Goal: Task Accomplishment & Management: Manage account settings

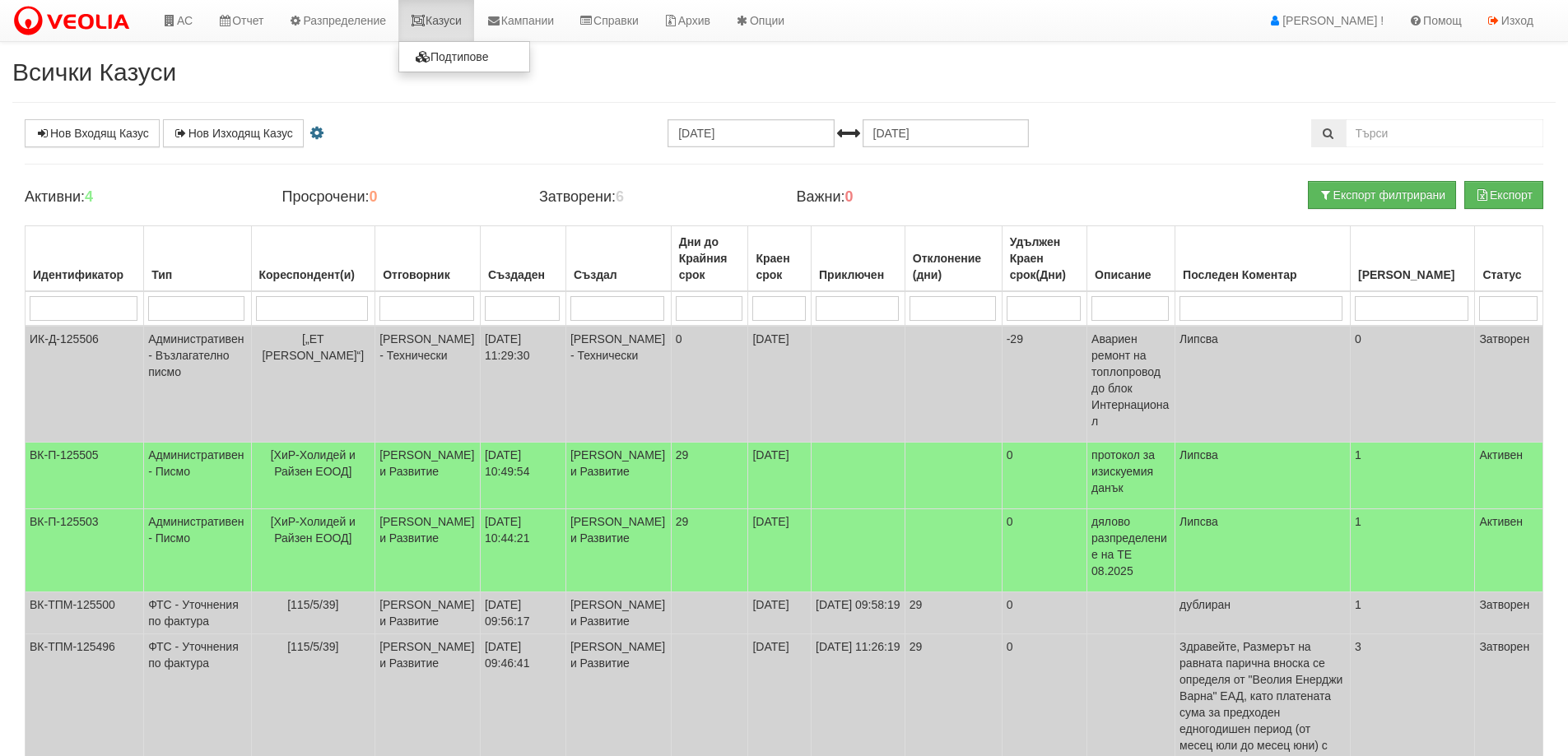
click at [460, 20] on link "Казуси" at bounding box center [436, 20] width 76 height 41
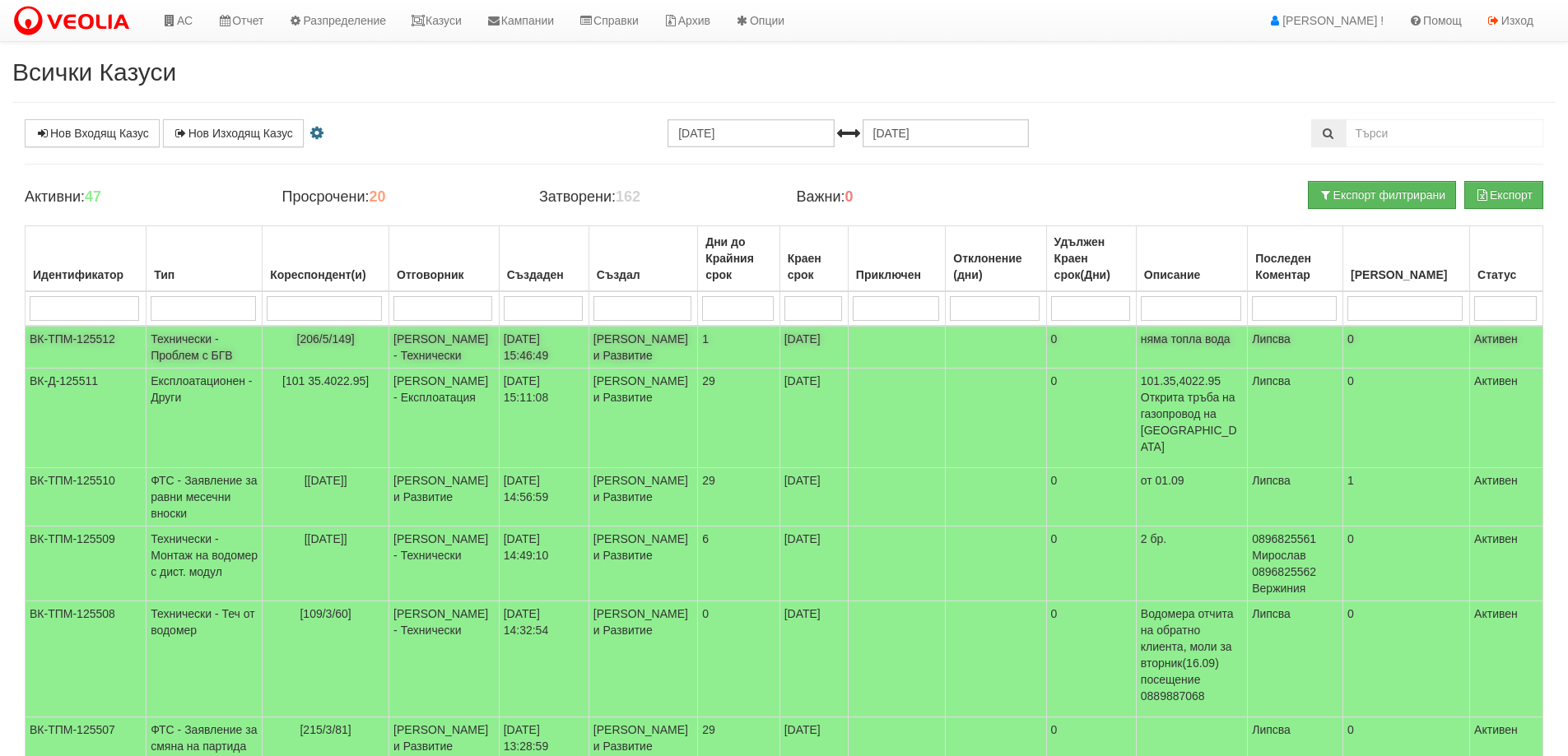
click at [345, 342] on span "[206/5/149]" at bounding box center [326, 339] width 58 height 13
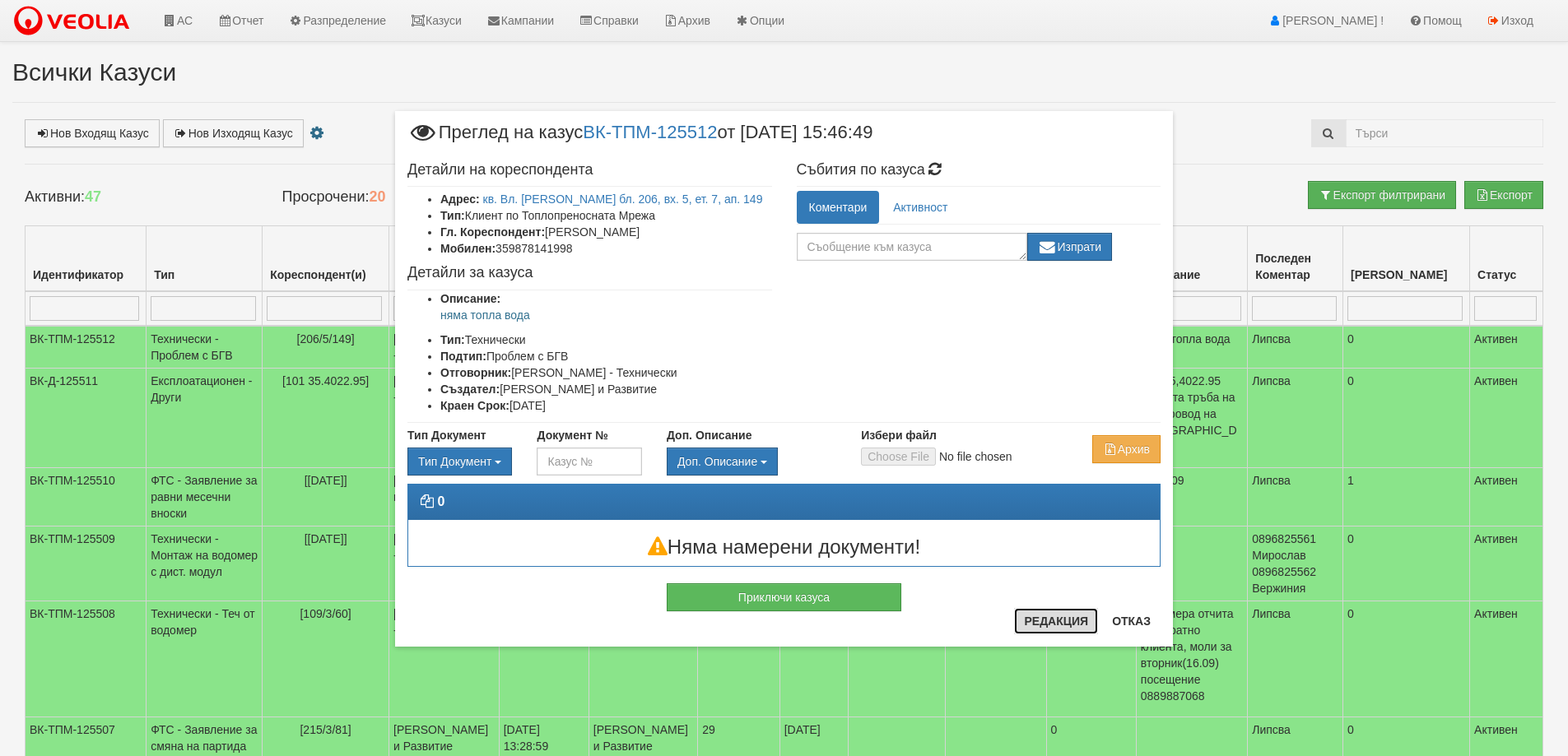
click at [1077, 627] on button "Редакция" at bounding box center [1055, 621] width 84 height 27
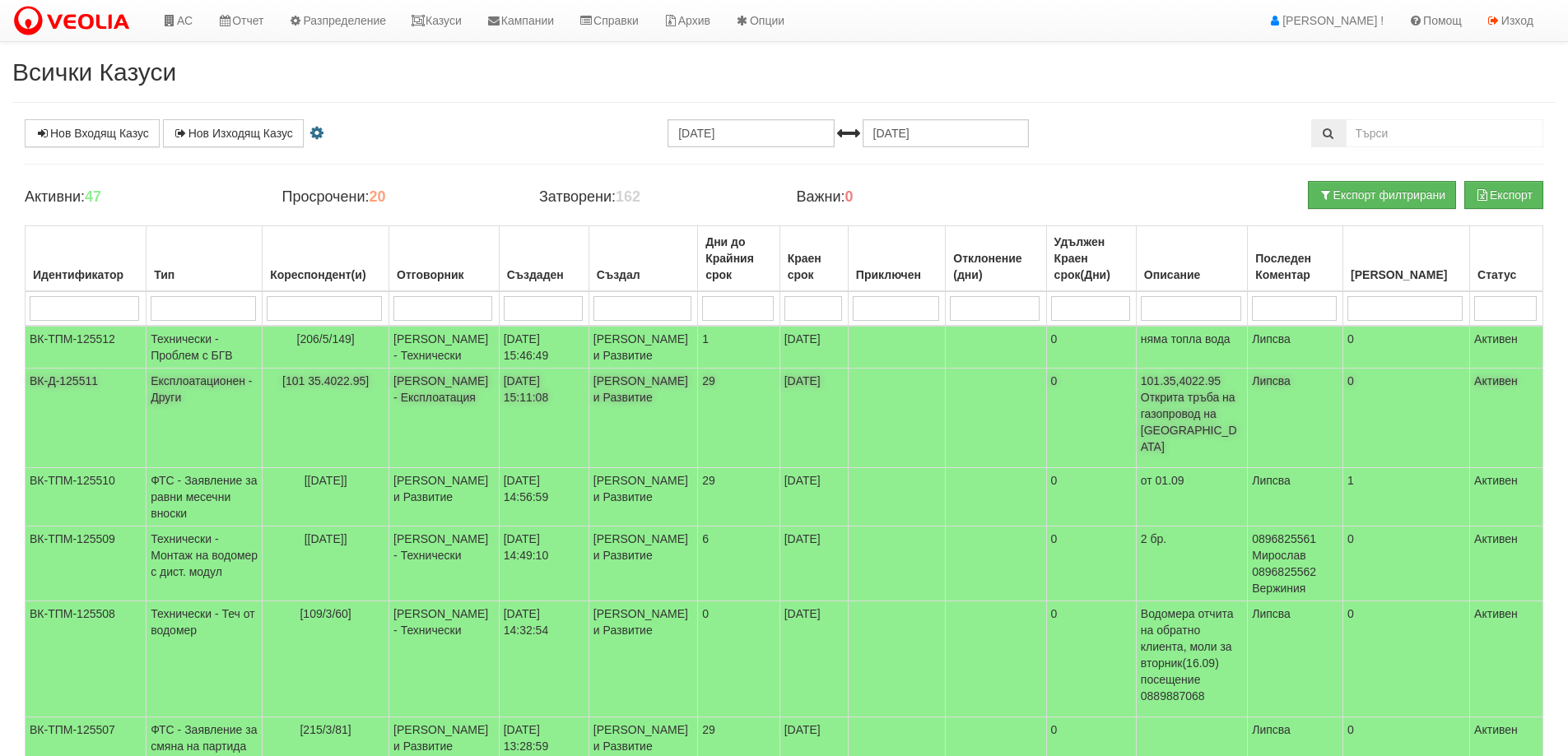
click at [365, 388] on span "[101 35.4022.95]" at bounding box center [326, 381] width 87 height 13
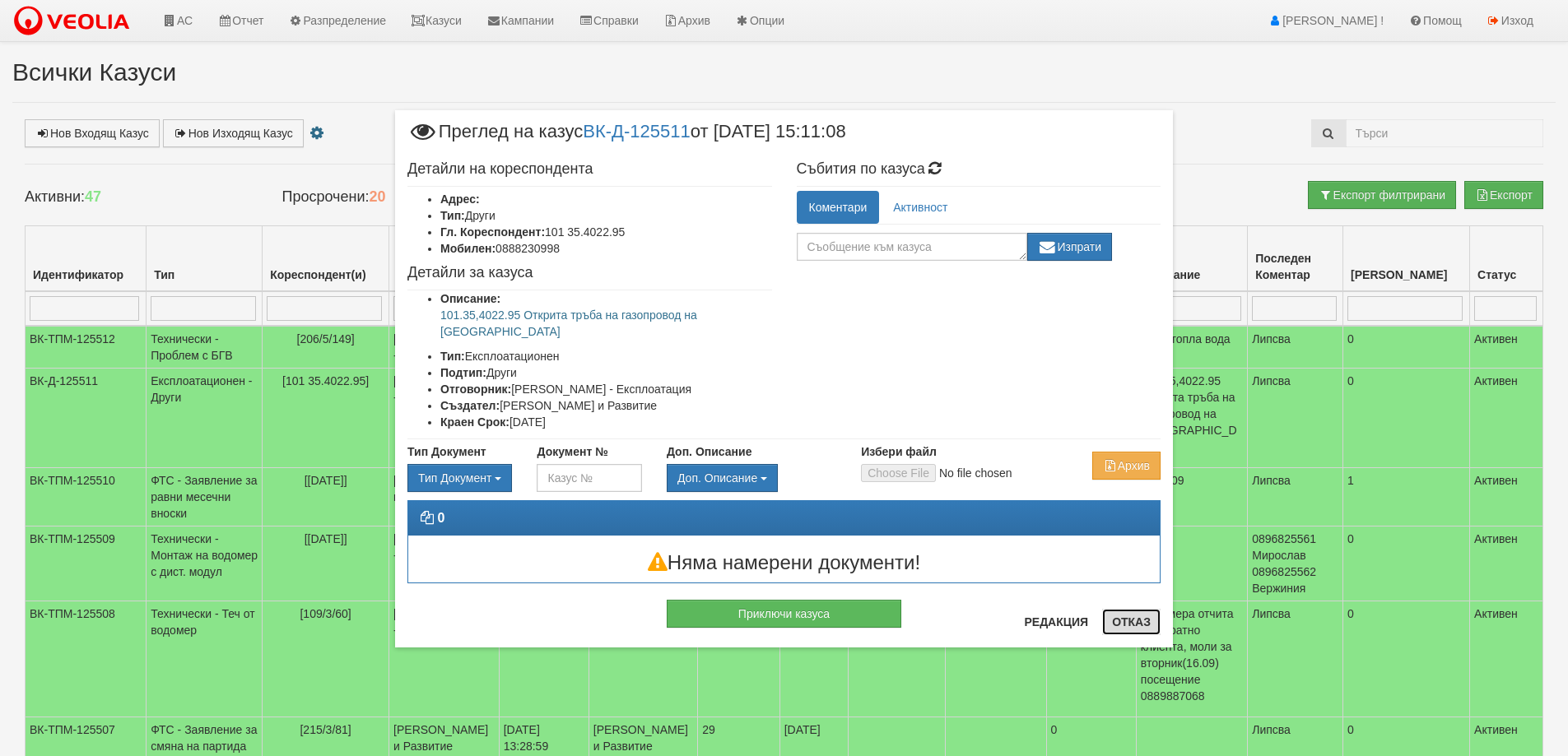
click at [1150, 632] on button "Отказ" at bounding box center [1132, 622] width 58 height 27
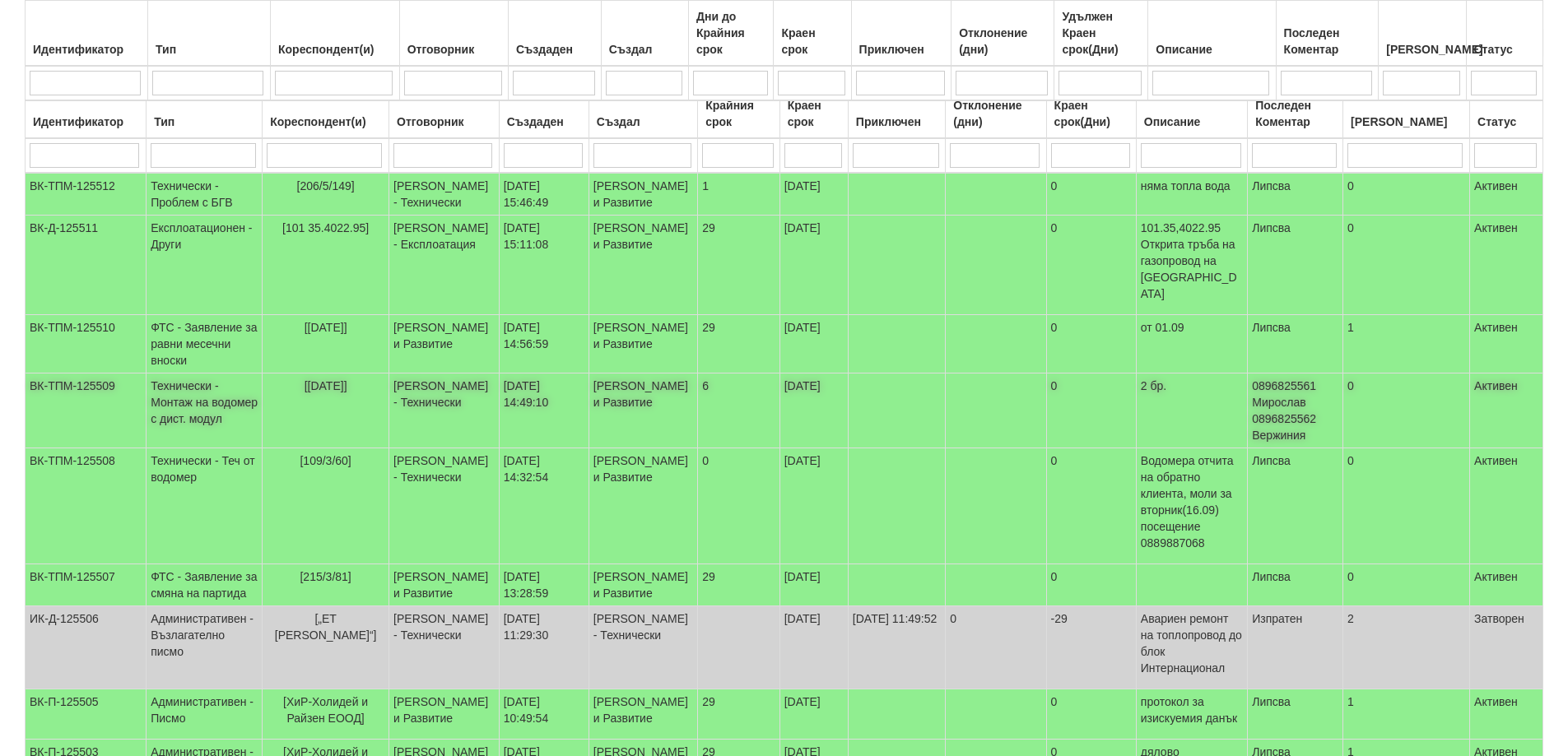
scroll to position [247, 0]
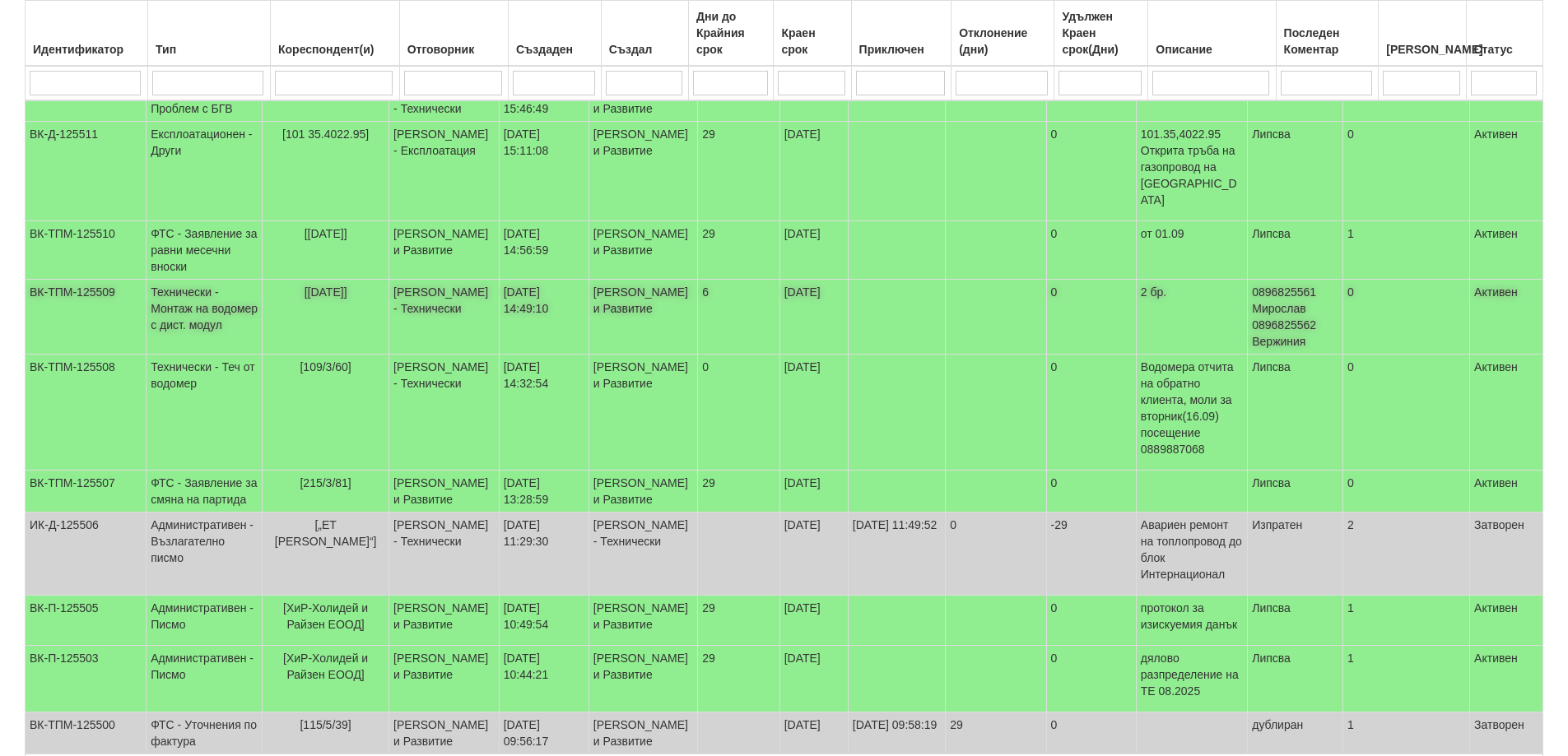
click at [344, 298] on span "[[DATE]]" at bounding box center [326, 292] width 42 height 13
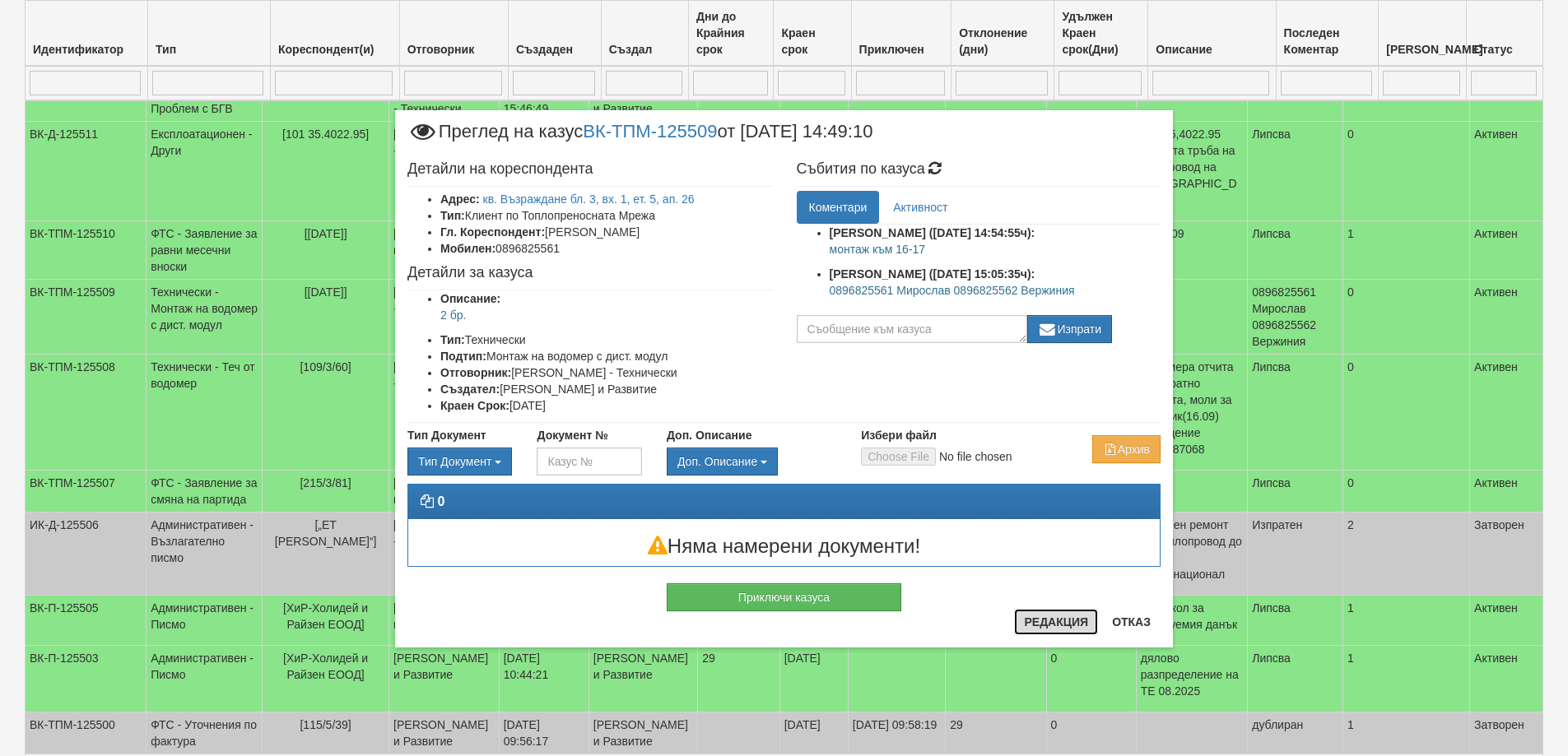
click at [1052, 626] on button "Редакция" at bounding box center [1055, 622] width 84 height 27
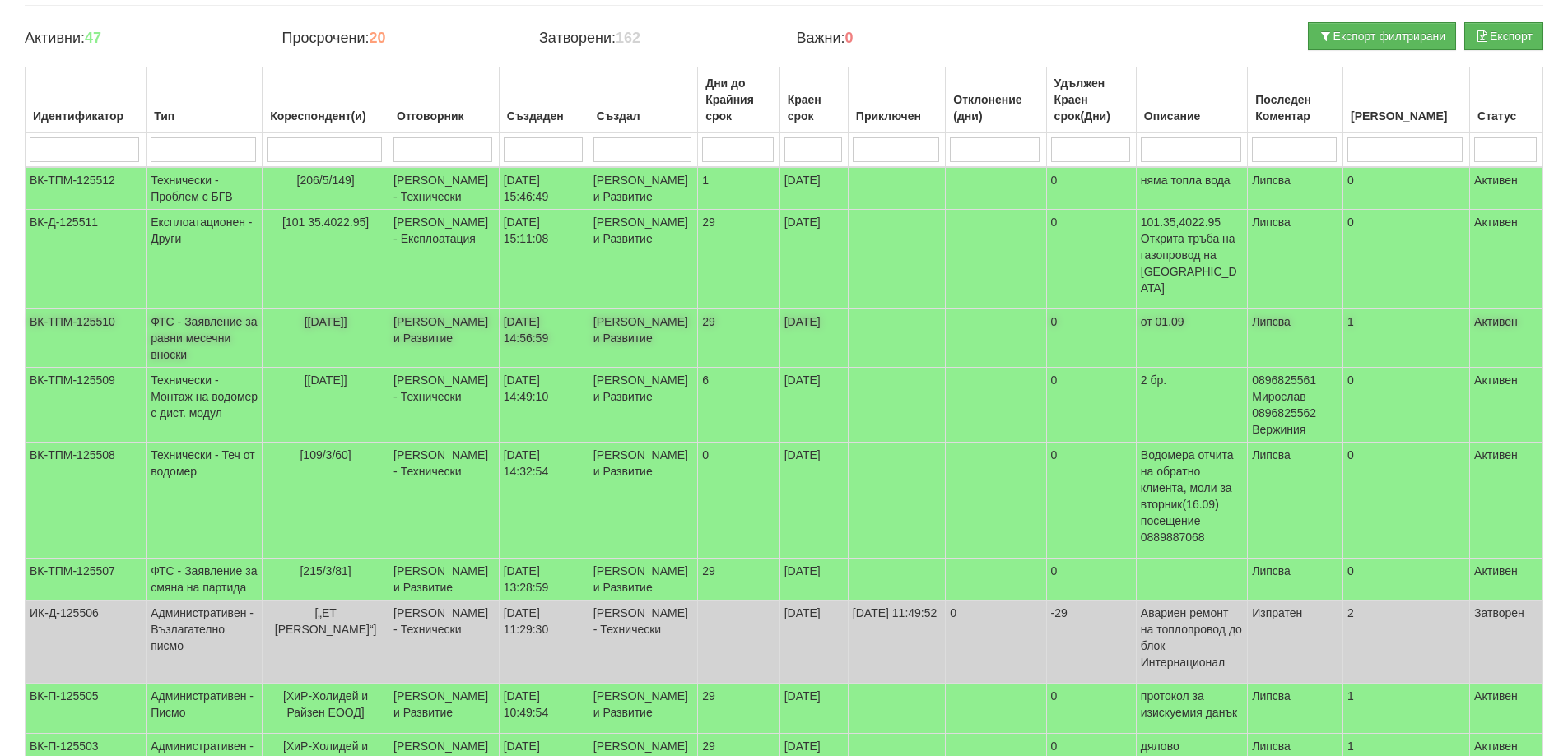
scroll to position [0, 0]
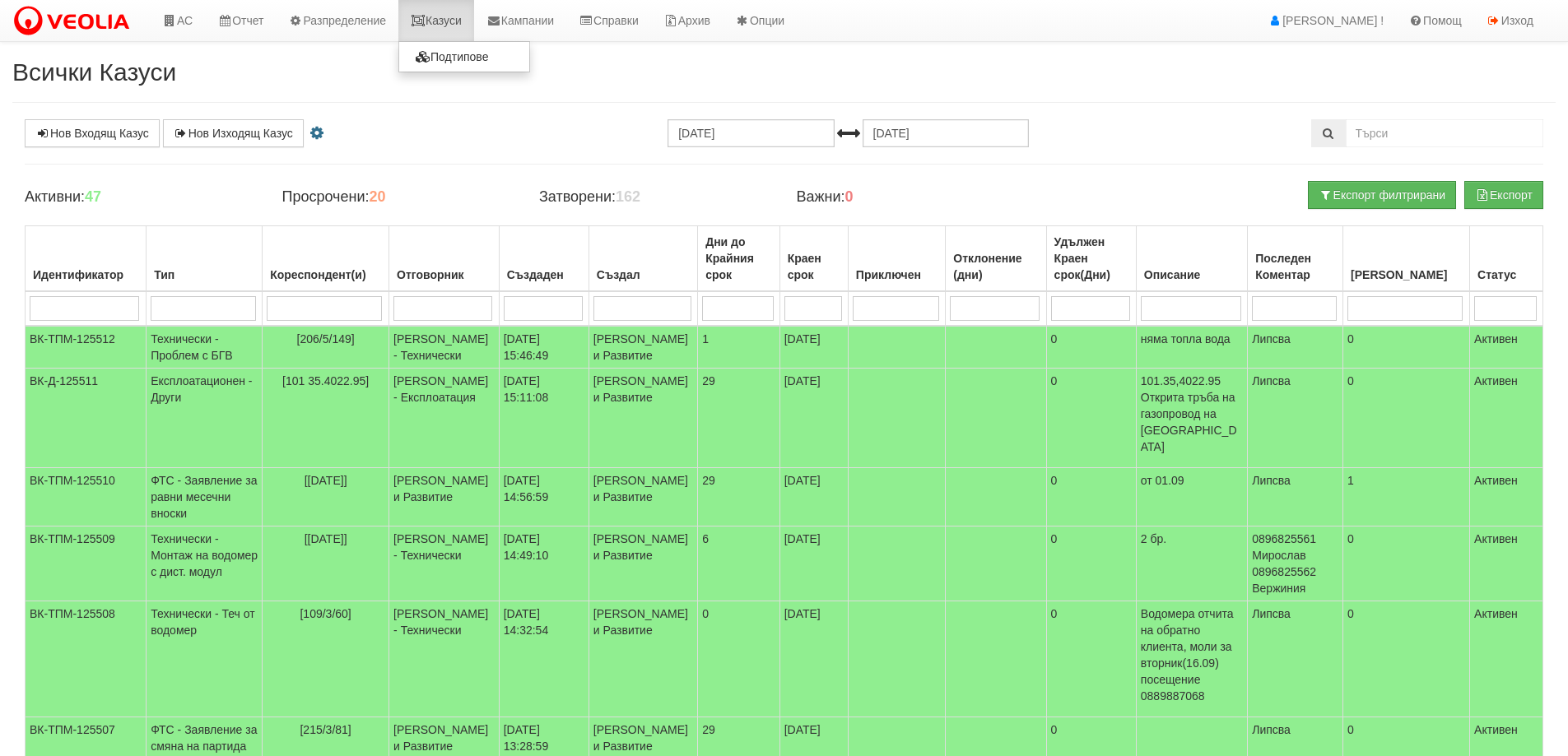
click at [447, 24] on link "Казуси" at bounding box center [436, 20] width 76 height 41
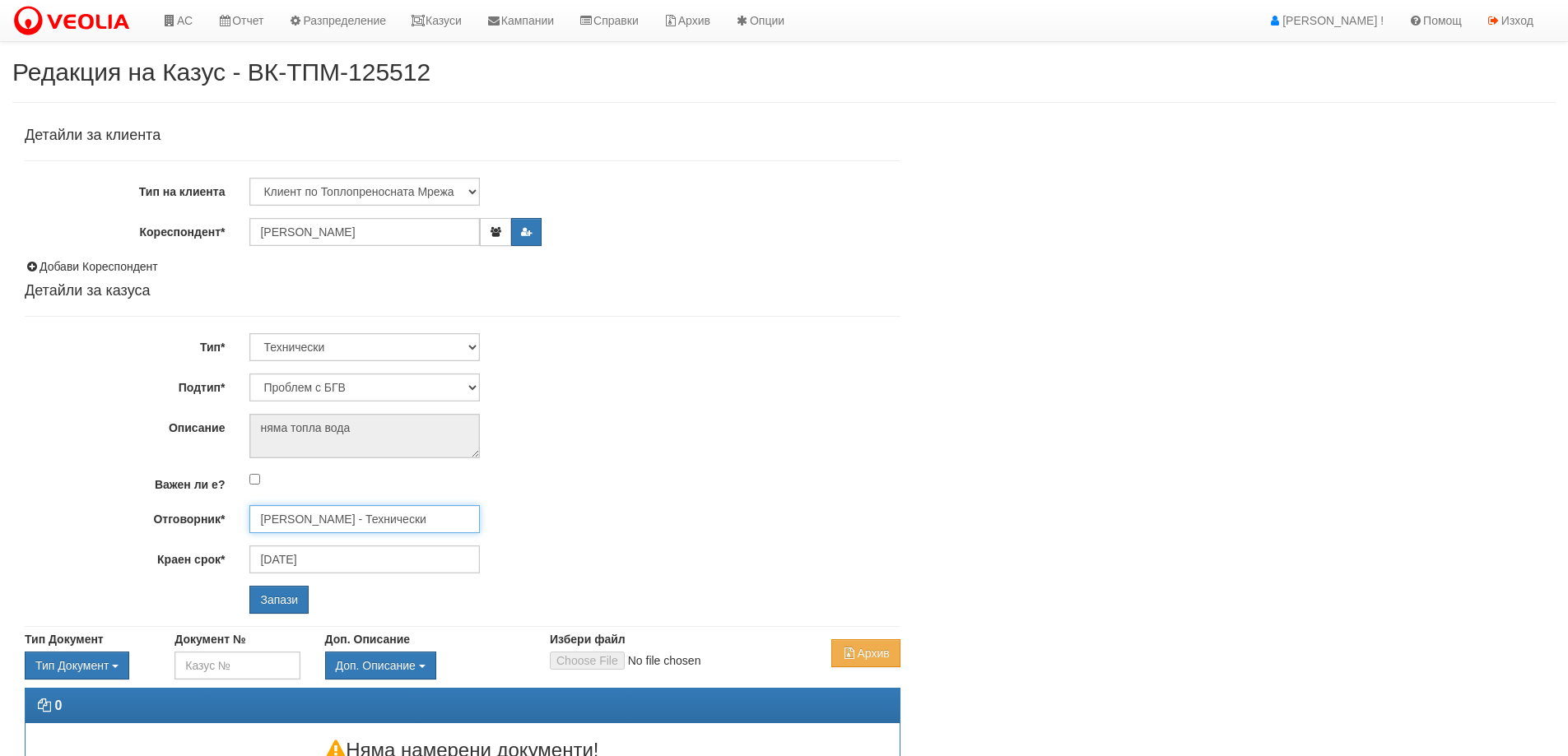
click at [361, 513] on input "[PERSON_NAME] - Технически" at bounding box center [365, 520] width 230 height 28
type input "b"
type input "н"
click at [326, 544] on div "[PERSON_NAME] - Технически" at bounding box center [720, 544] width 938 height 20
type input "[PERSON_NAME] - Технически"
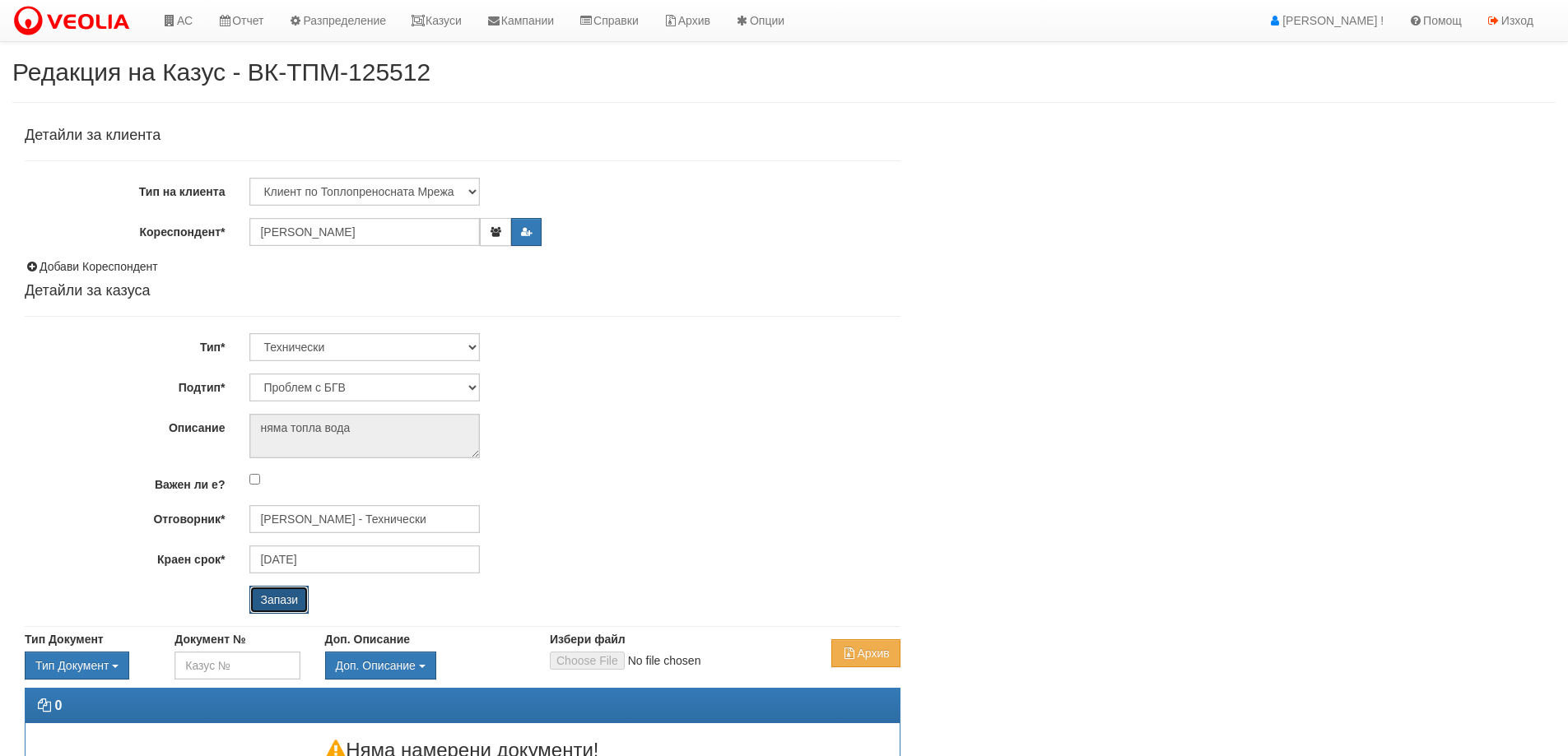
click at [284, 606] on input "Запази" at bounding box center [279, 600] width 59 height 28
select select "Монтаж на водомер с дист. модул"
click at [282, 528] on input "[PERSON_NAME] - Технически" at bounding box center [365, 520] width 230 height 28
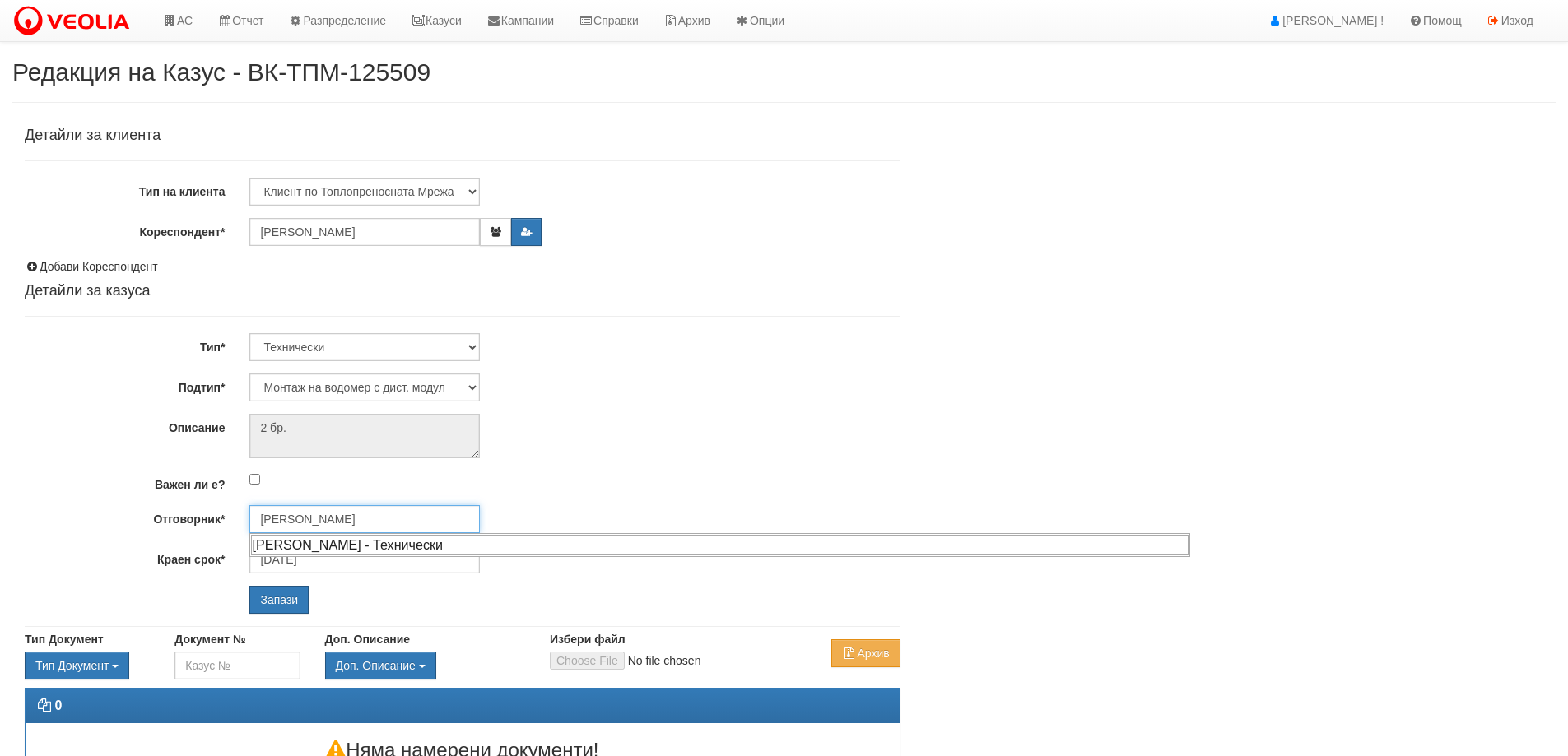
click at [336, 548] on div "Диян Стоянов - Технически" at bounding box center [720, 544] width 938 height 20
type input "Диян Стоянов - Технически"
click at [282, 606] on input "Запази" at bounding box center [279, 600] width 59 height 28
click at [284, 602] on input "Запази" at bounding box center [279, 600] width 59 height 28
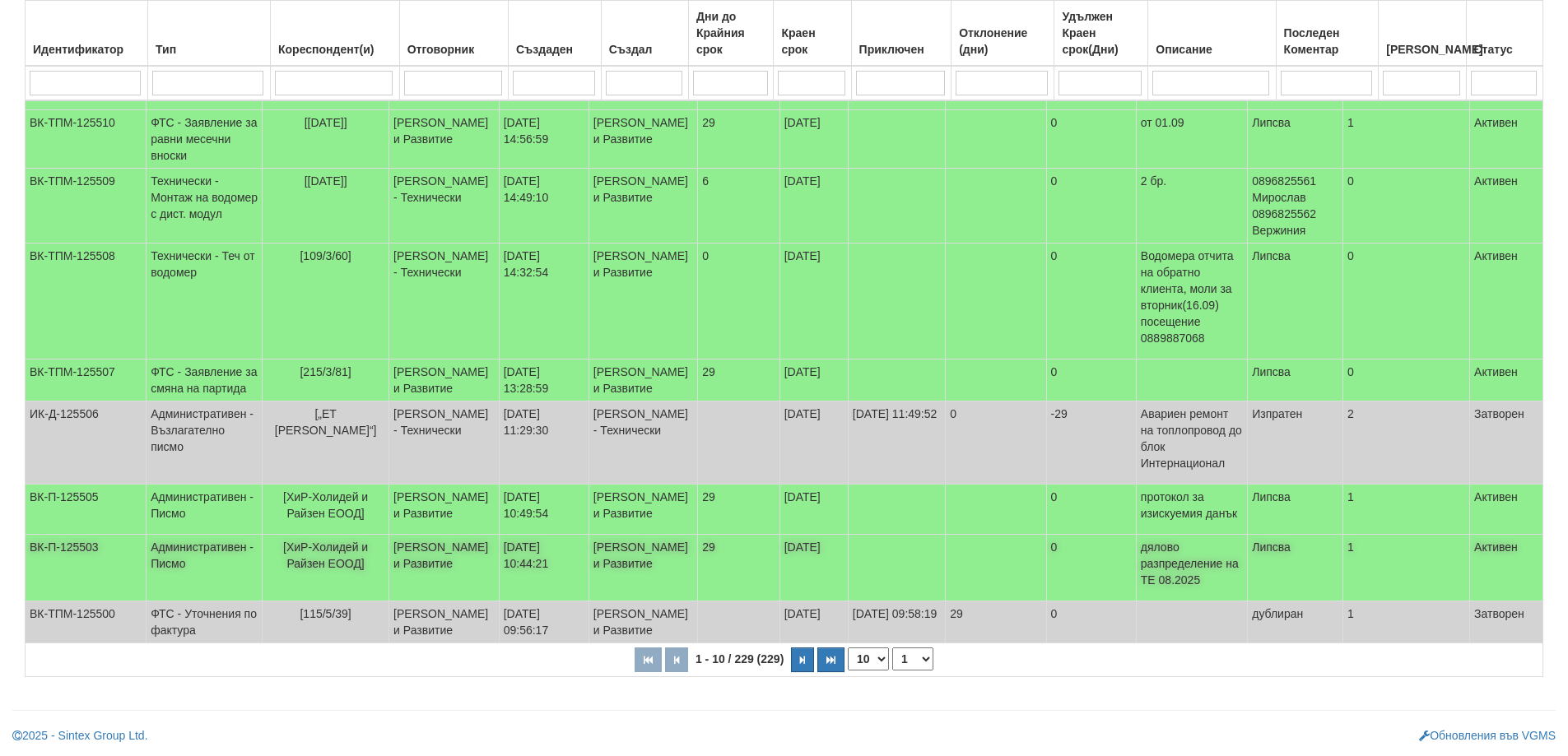
scroll to position [465, 0]
click at [802, 666] on button "button" at bounding box center [802, 660] width 23 height 25
select select "2"
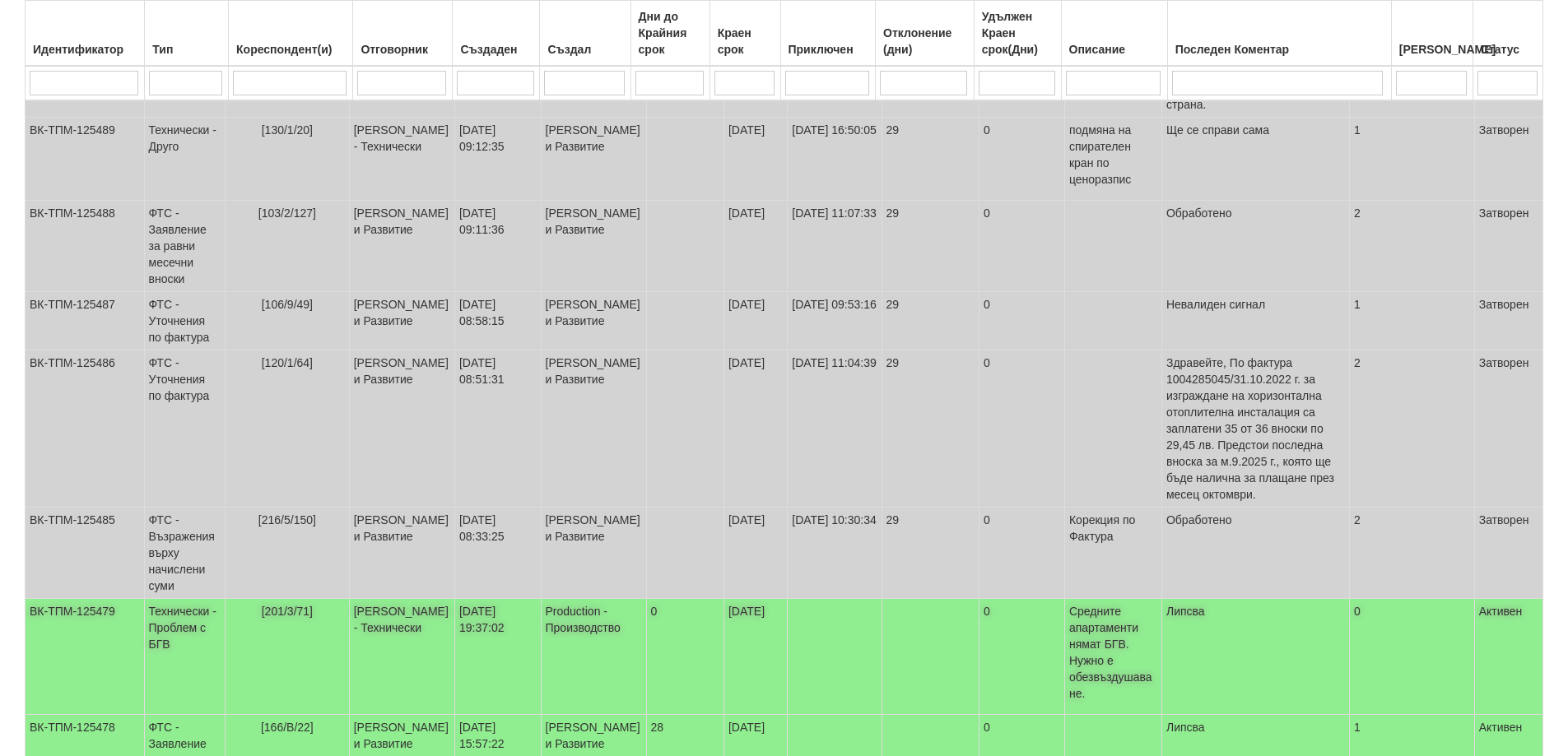
click at [301, 605] on span "[201/3/71]" at bounding box center [288, 611] width 51 height 13
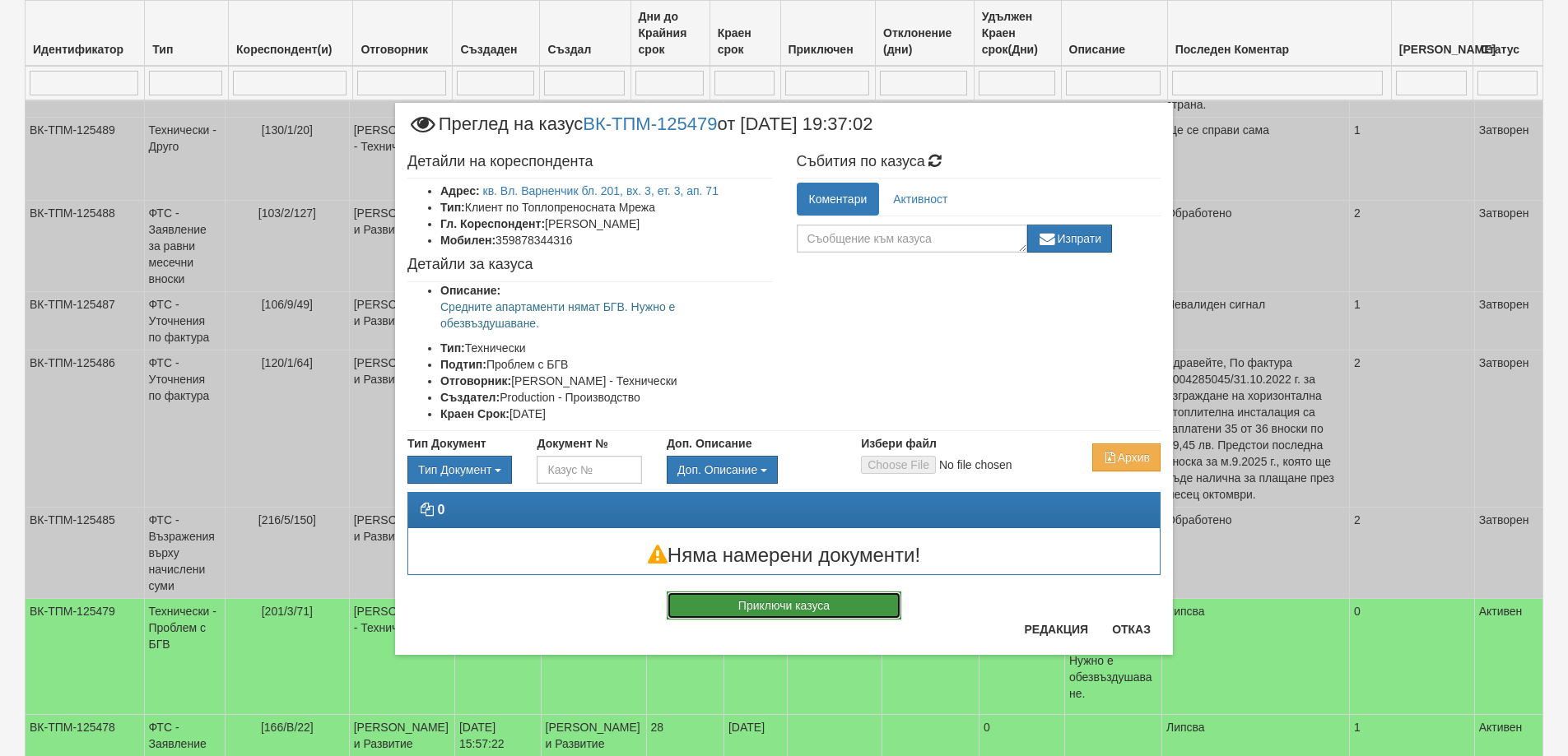
click at [833, 611] on button "Приключи казуса" at bounding box center [784, 606] width 235 height 28
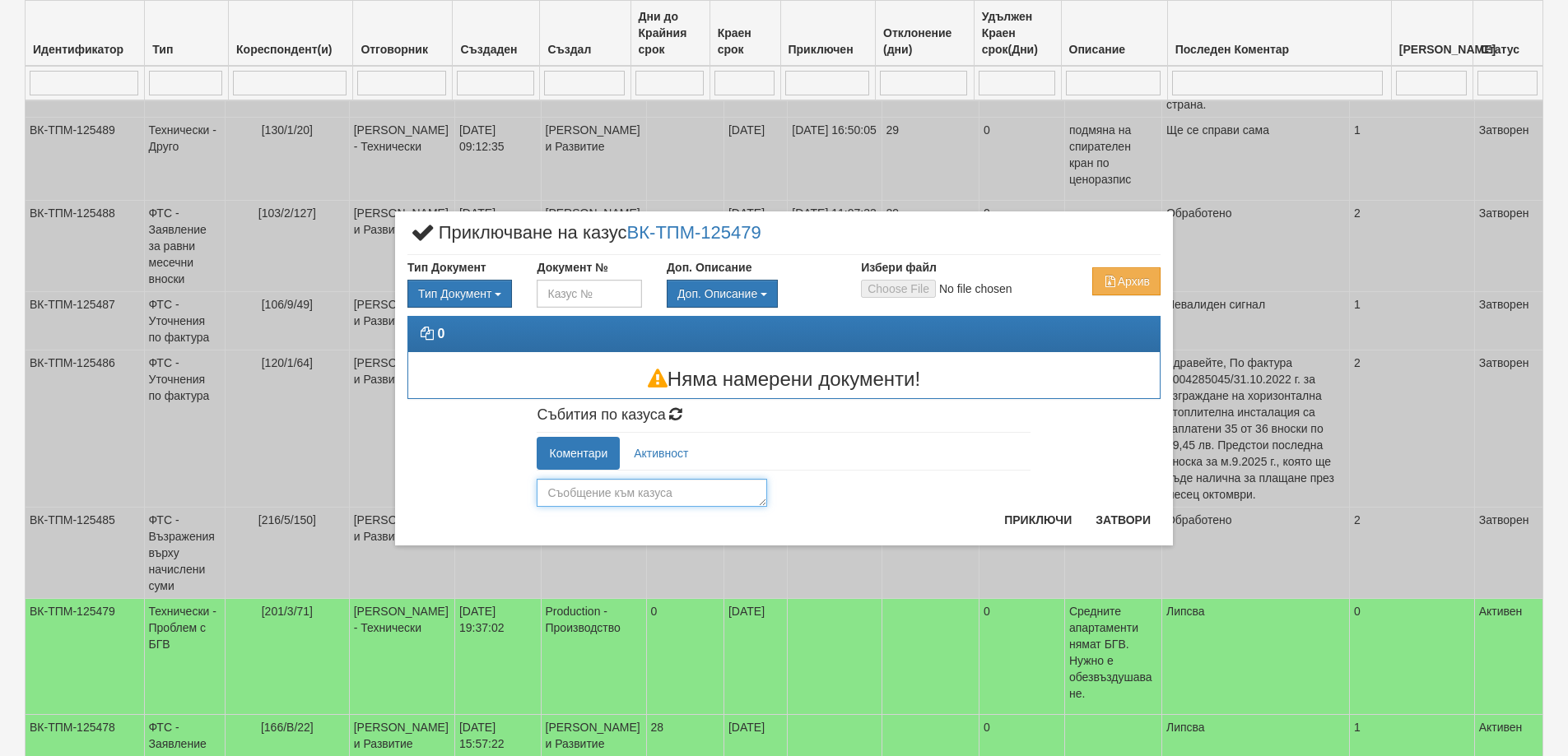
click at [644, 498] on textarea at bounding box center [652, 493] width 230 height 28
type textarea "Обезвъздушено"
click at [1060, 528] on button "Приключи" at bounding box center [1038, 521] width 88 height 27
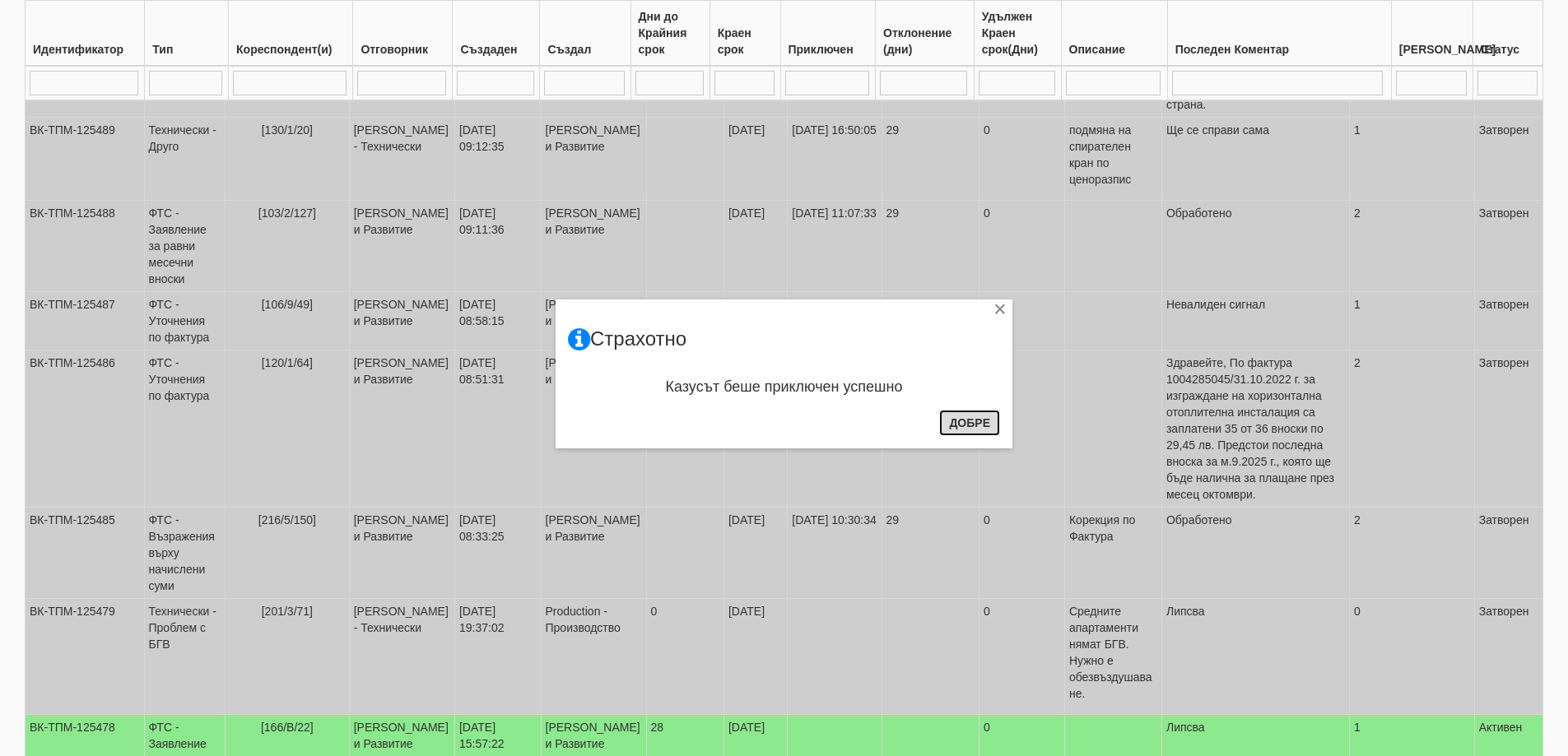
click at [966, 428] on button "Добре" at bounding box center [969, 423] width 61 height 27
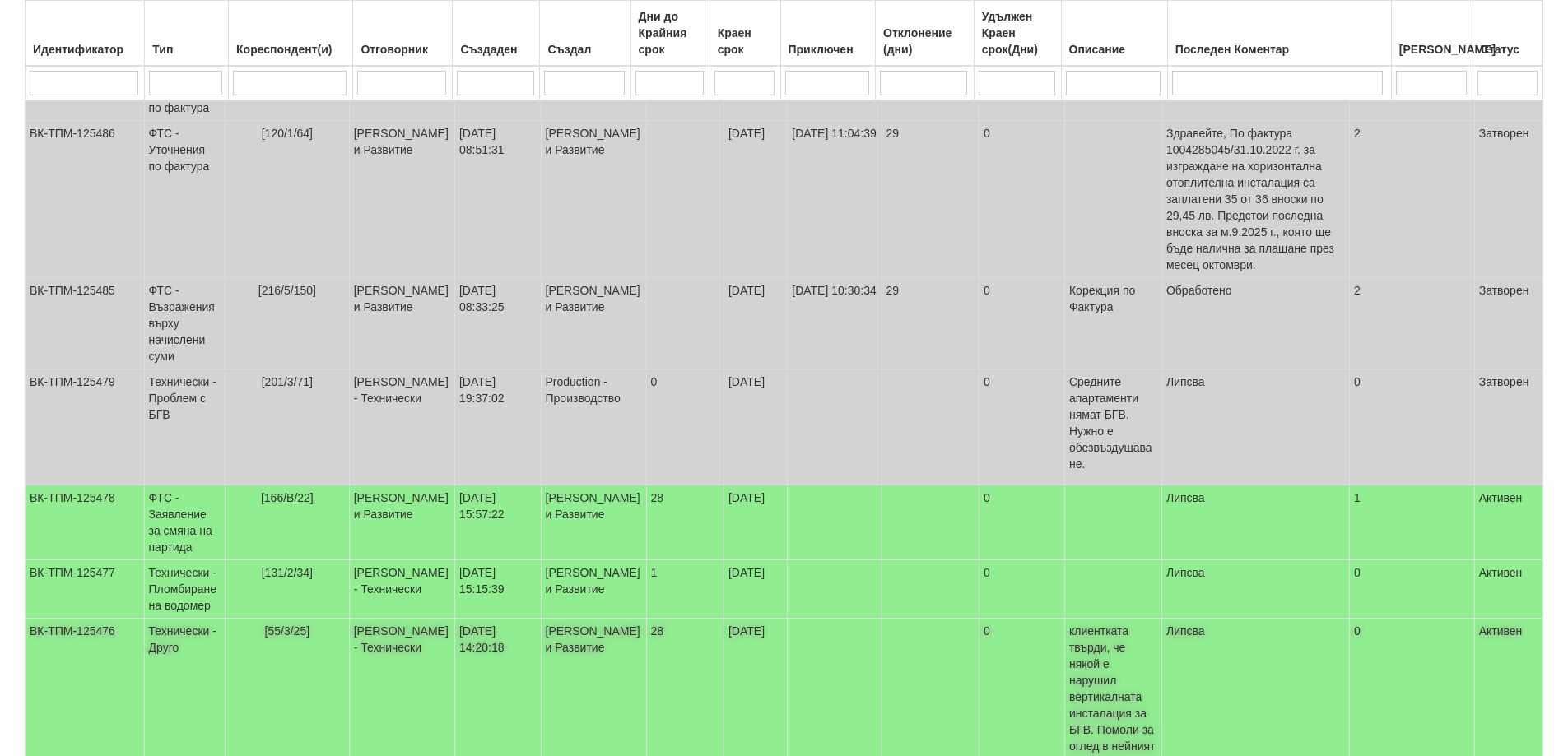
scroll to position [778, 0]
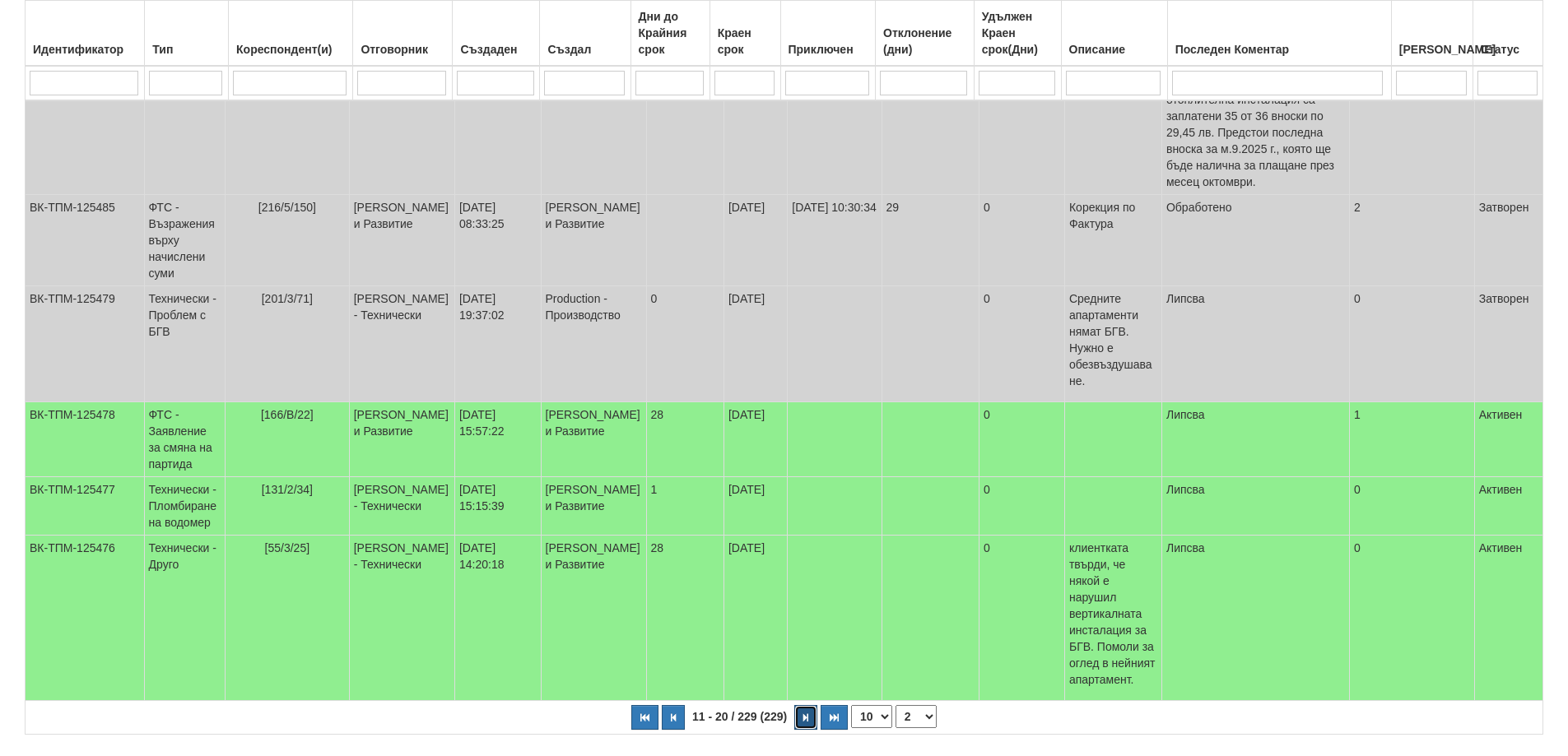
click at [801, 706] on button "button" at bounding box center [806, 718] width 23 height 25
select select "3"
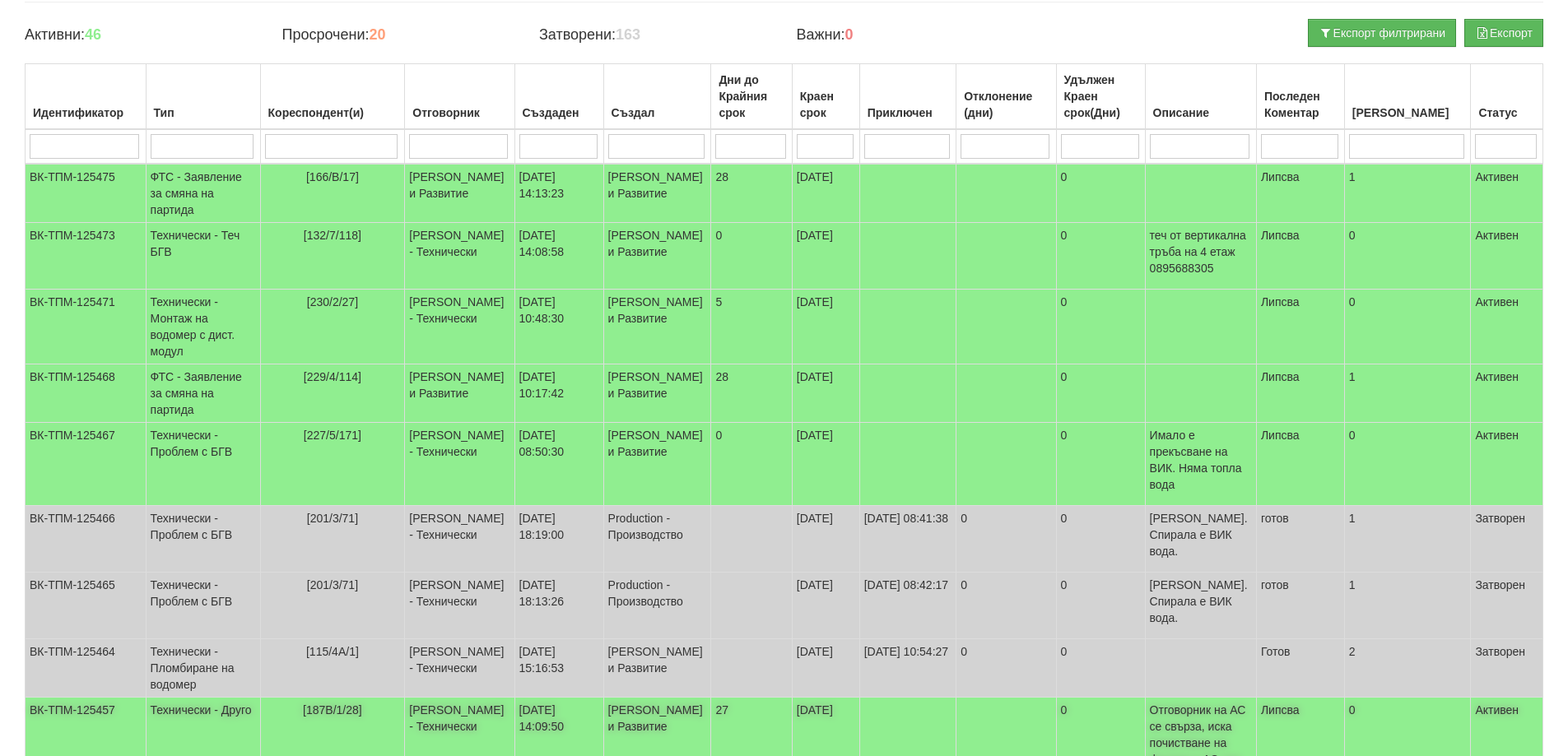
scroll to position [160, 0]
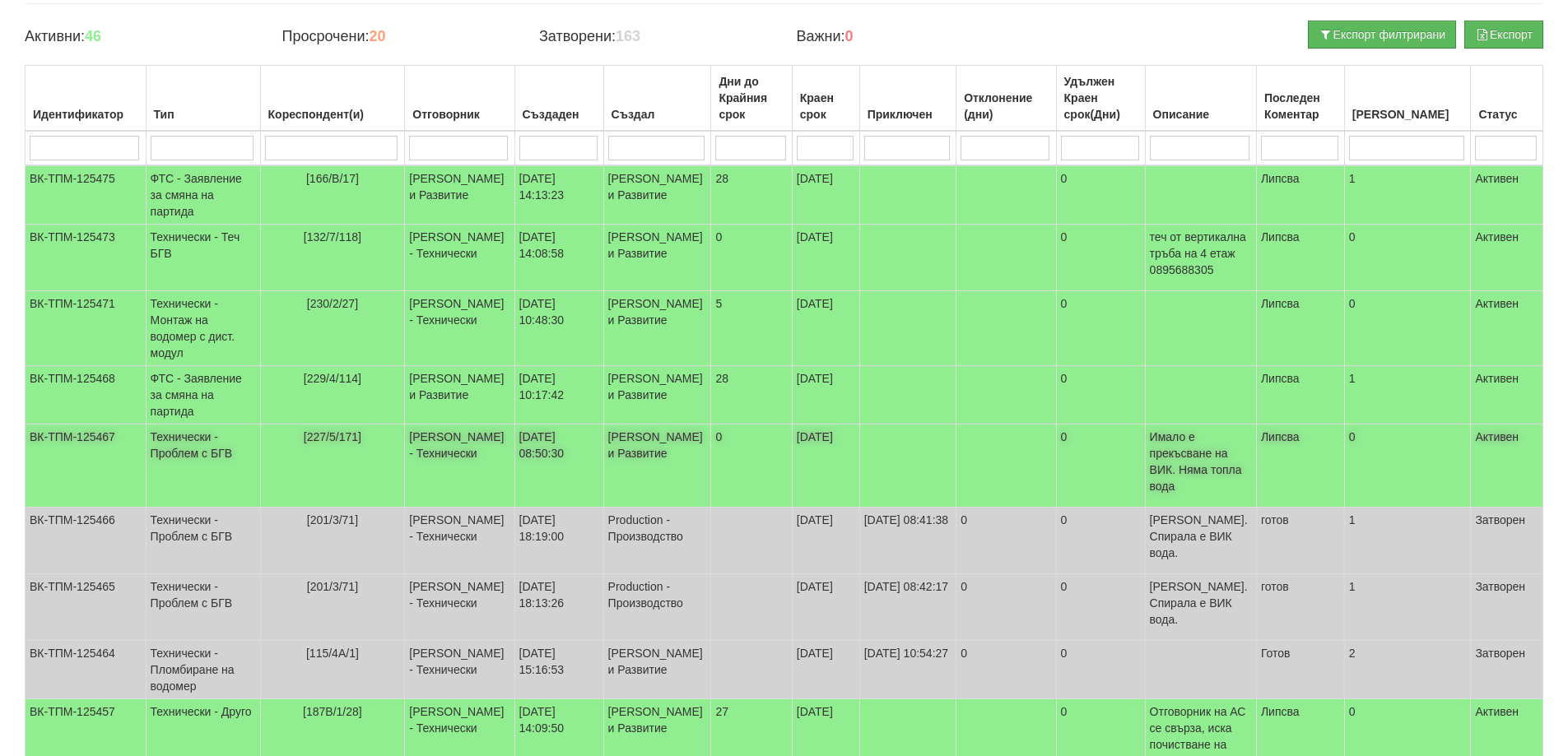
click at [337, 444] on span "[227/5/171]" at bounding box center [332, 436] width 58 height 13
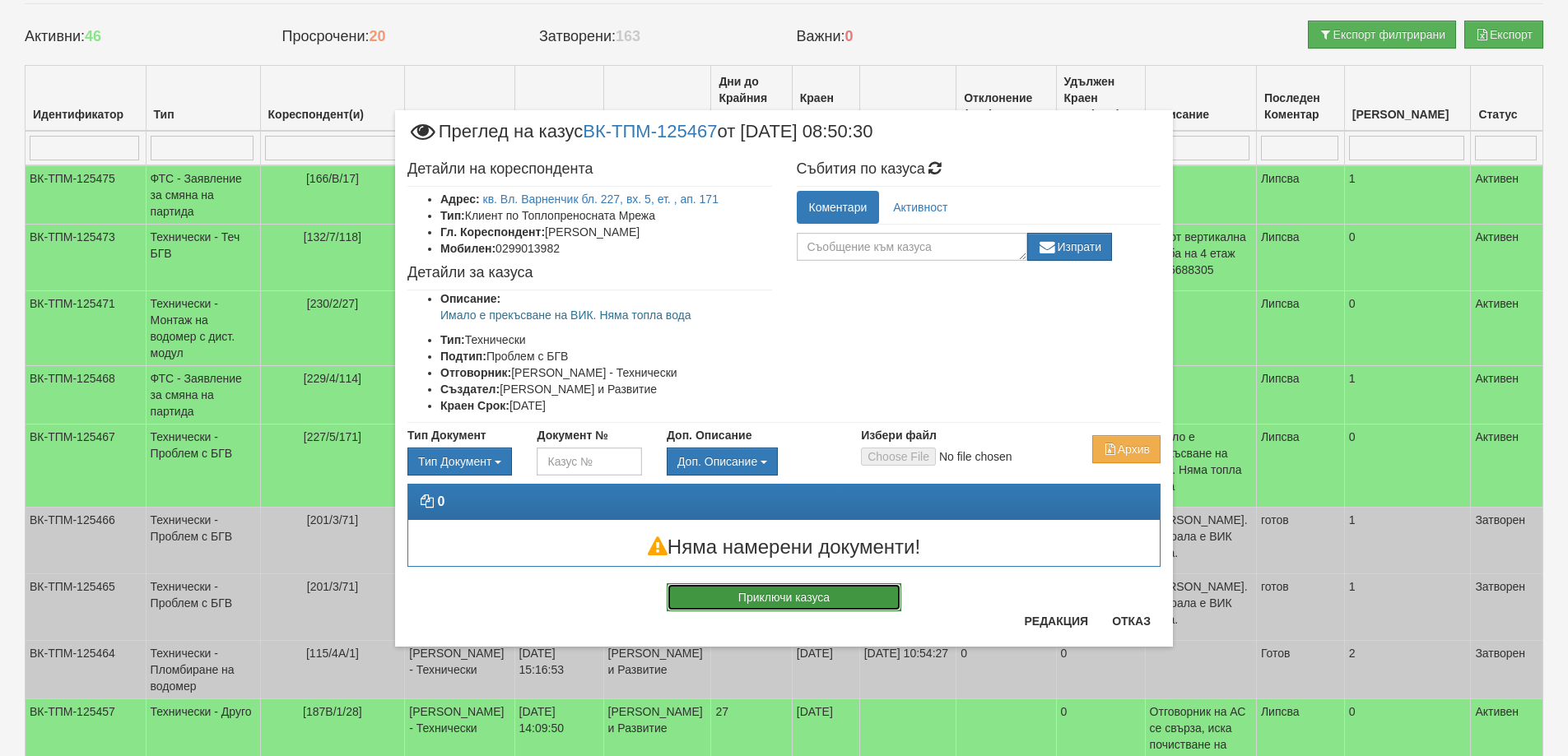
click at [788, 604] on button "Приключи казуса" at bounding box center [784, 598] width 235 height 28
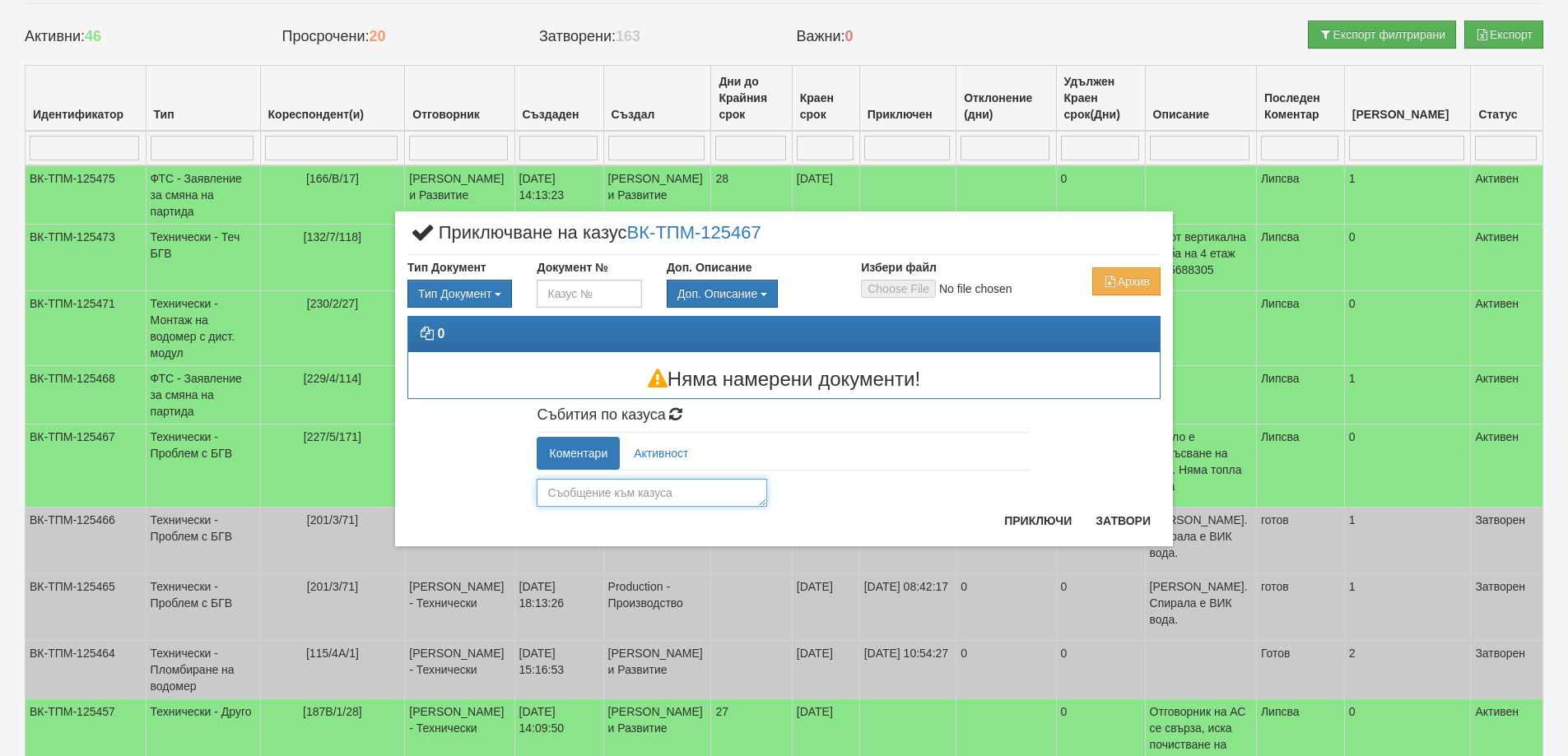
click at [702, 496] on textarea at bounding box center [652, 493] width 230 height 28
type textarea "Обезвъздушено"
click at [1009, 524] on button "Приключи" at bounding box center [1038, 521] width 88 height 27
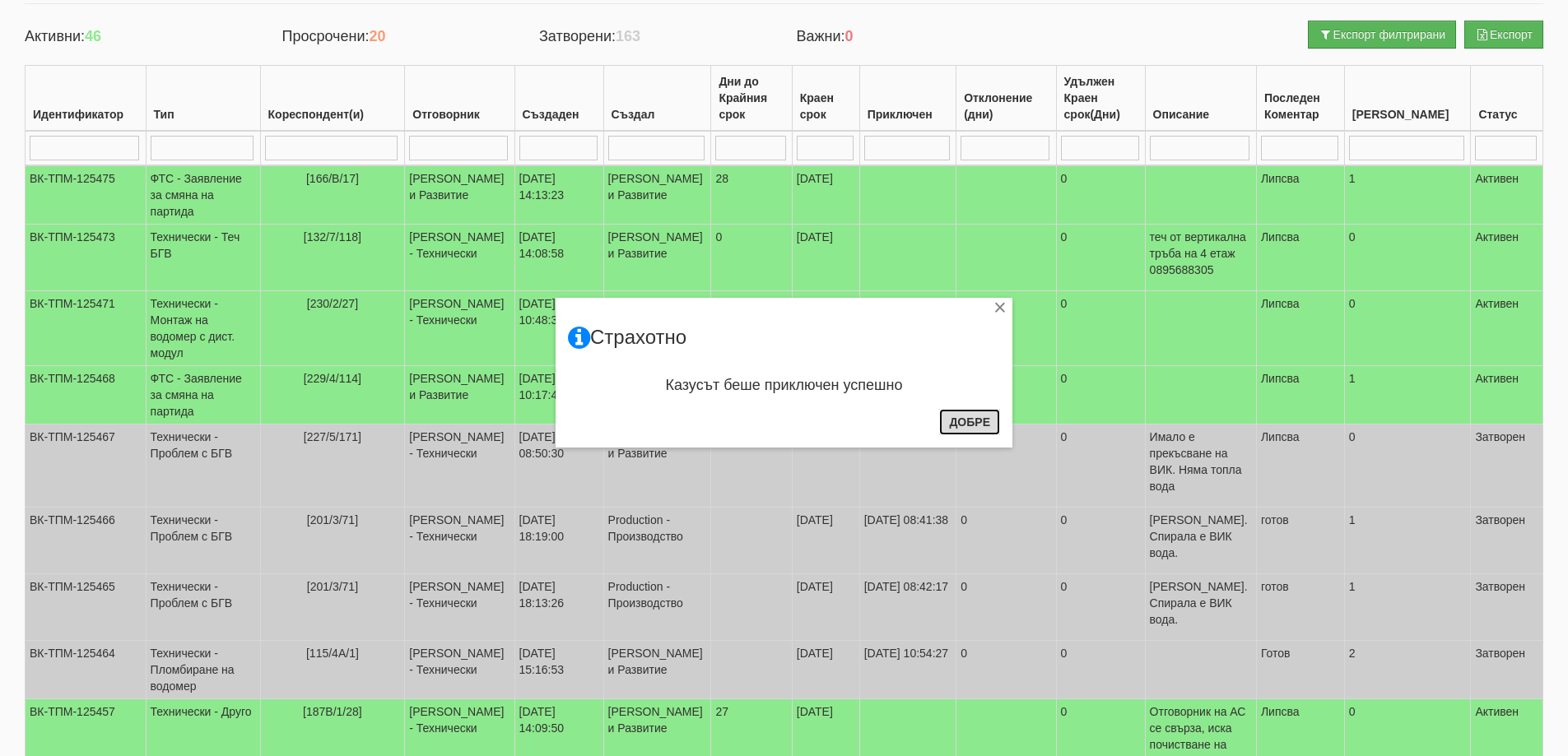
click at [990, 424] on button "Добре" at bounding box center [969, 422] width 61 height 27
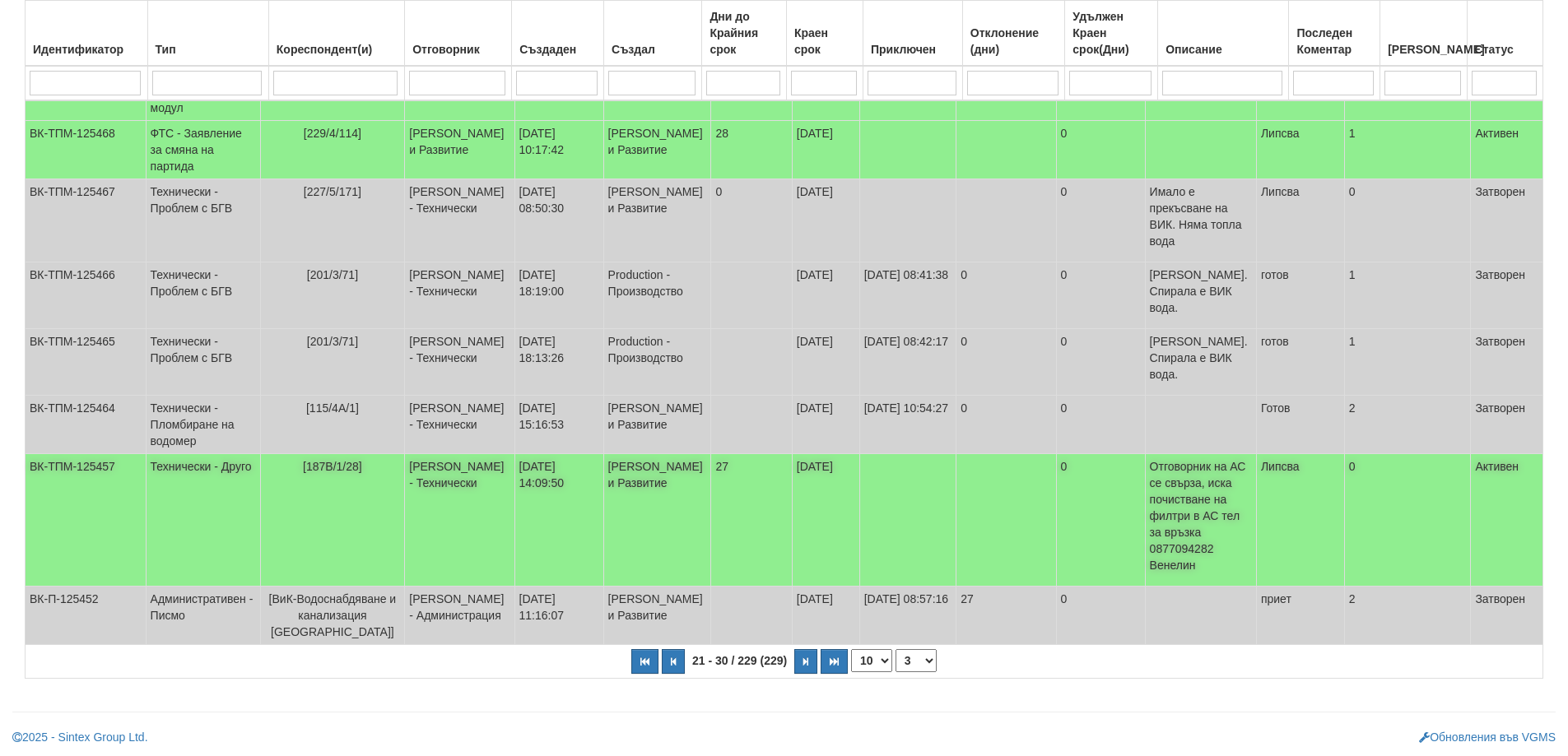
scroll to position [407, 0]
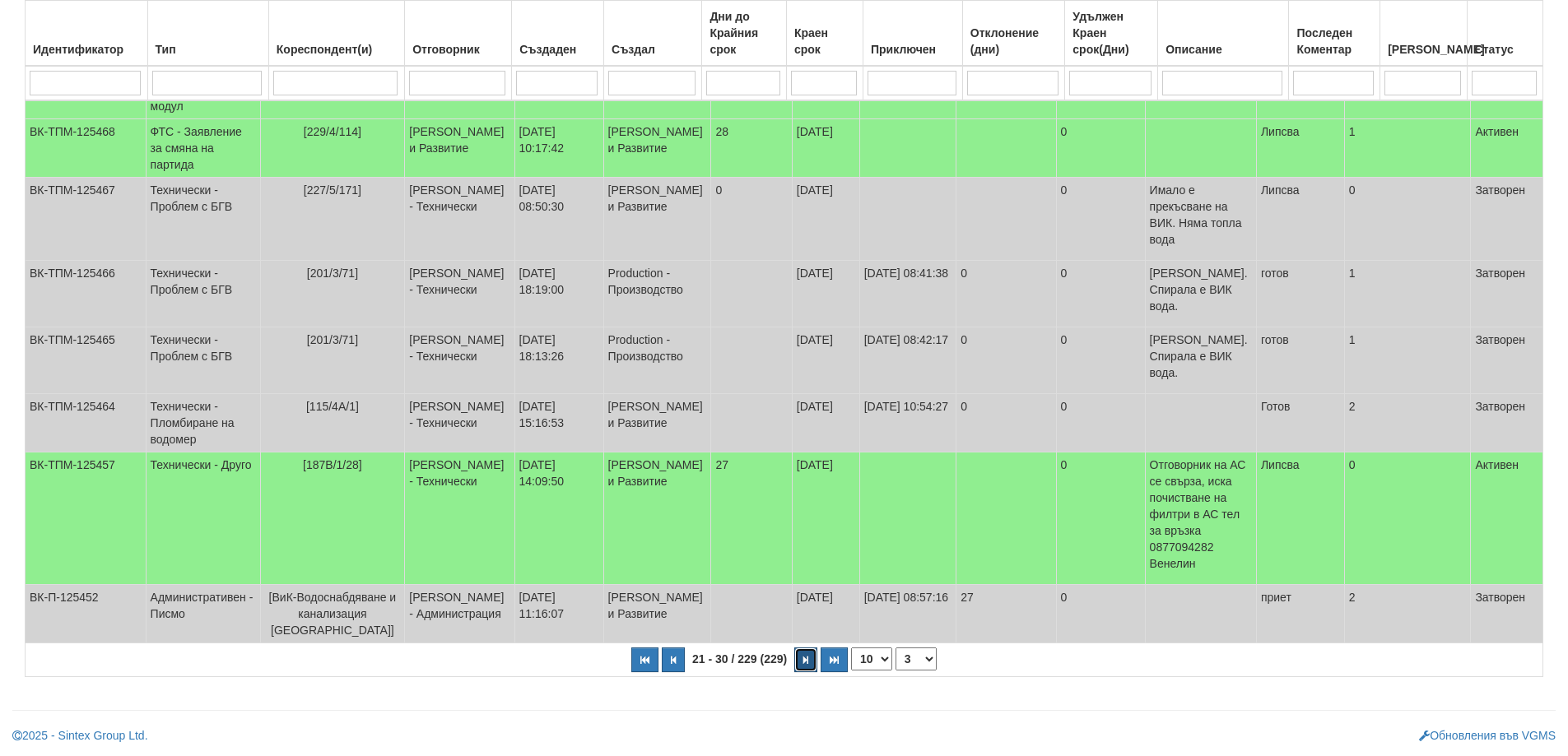
click at [800, 660] on button "button" at bounding box center [806, 660] width 23 height 25
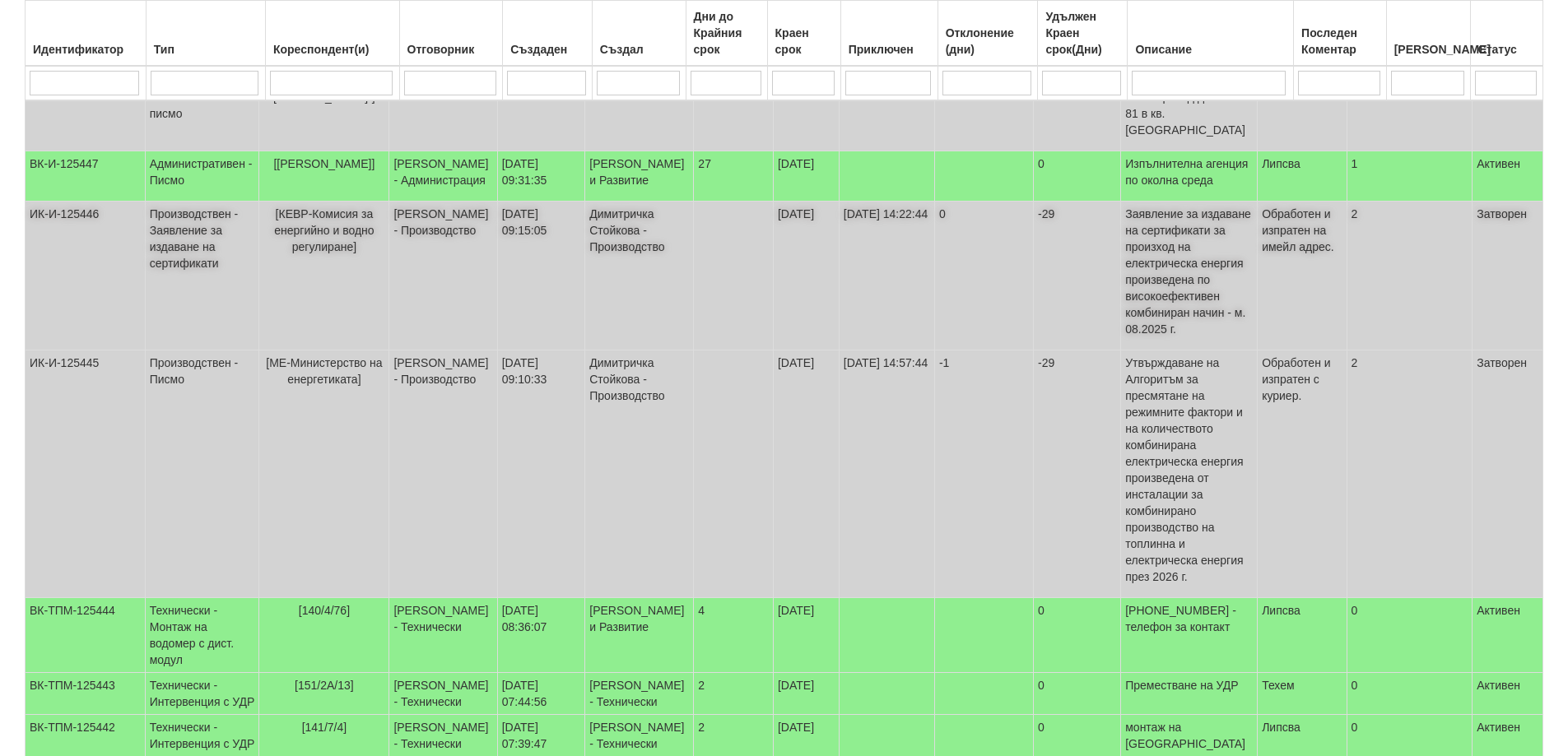
scroll to position [482, 0]
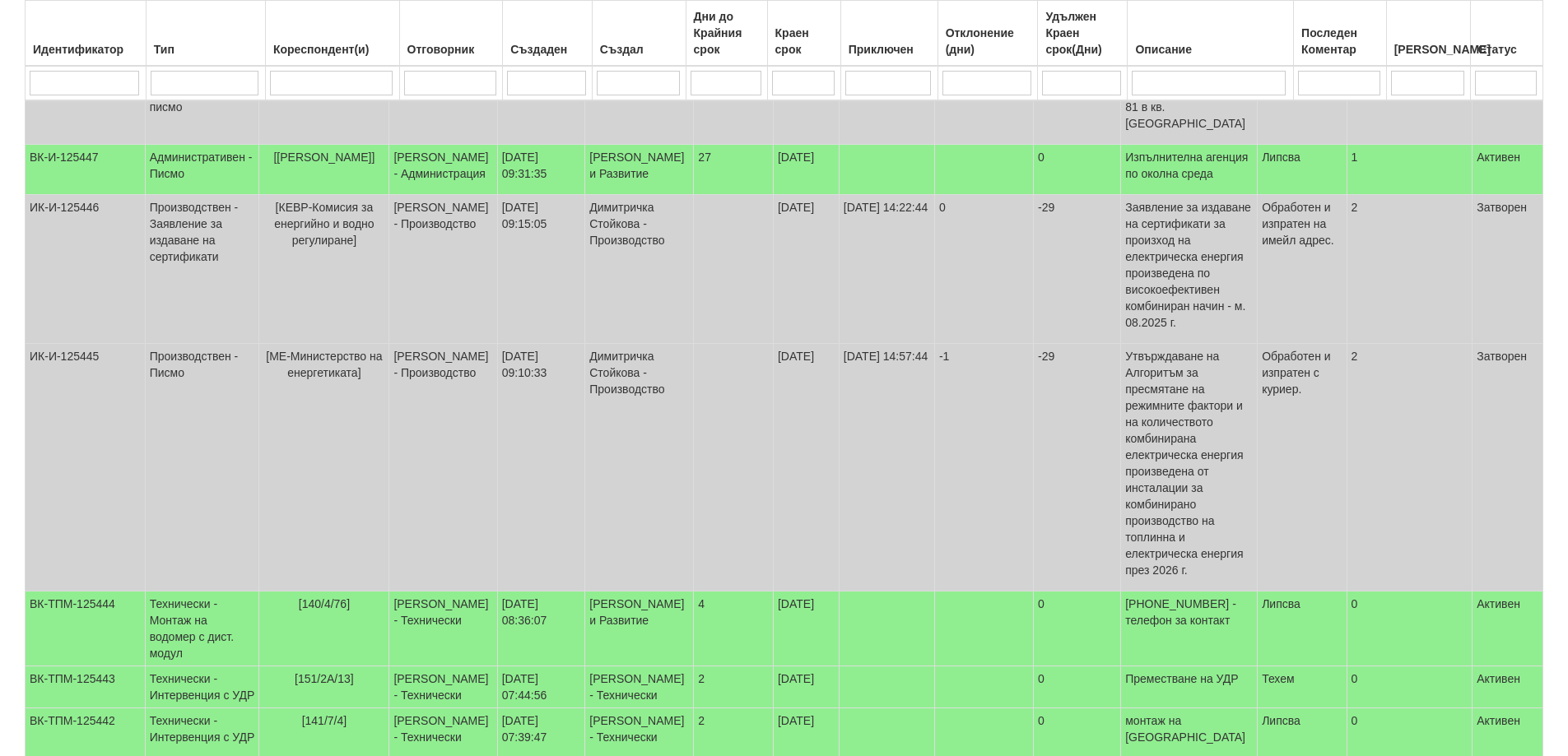
select select "5"
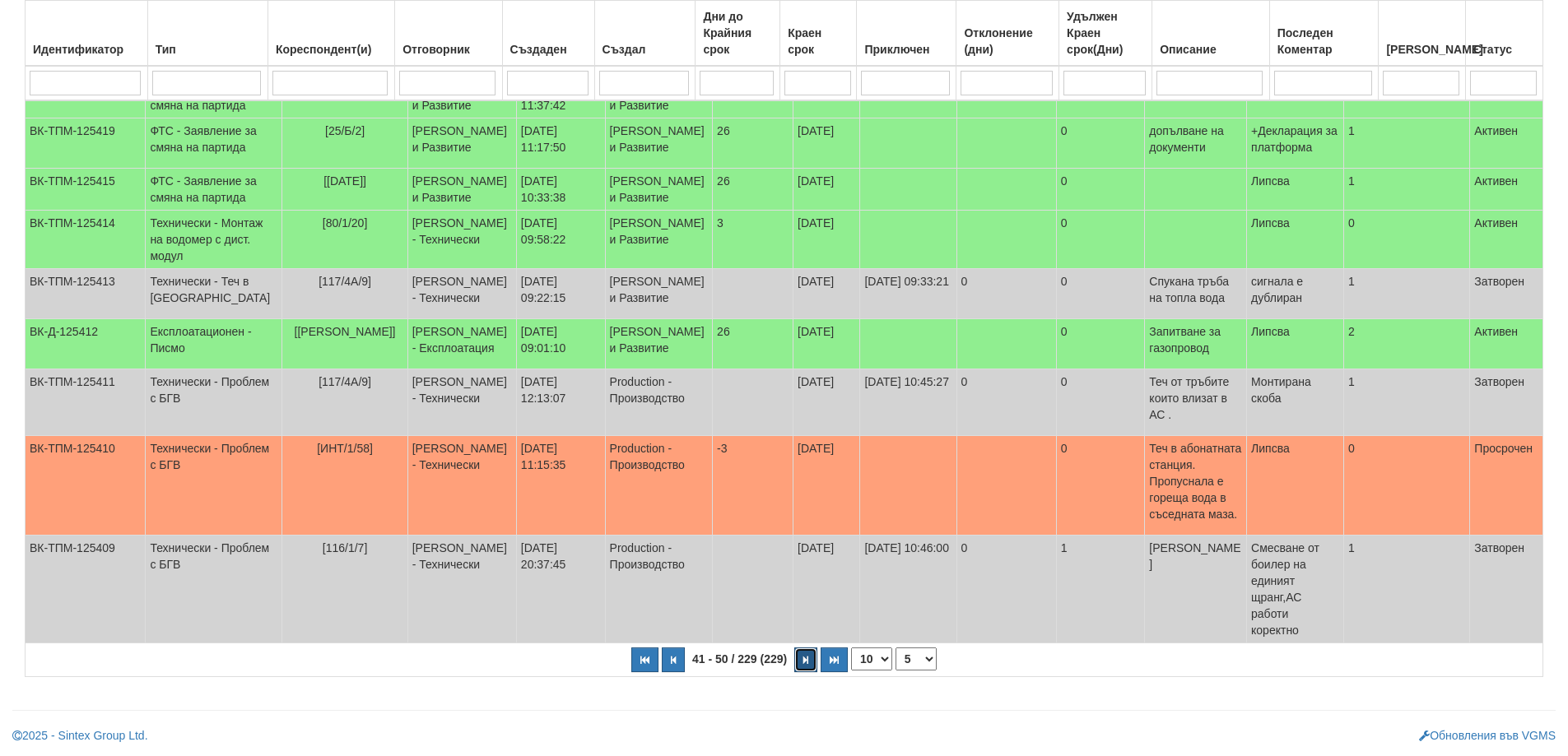
scroll to position [334, 0]
click at [339, 455] on span "[ИНТ/1/58]" at bounding box center [344, 448] width 56 height 13
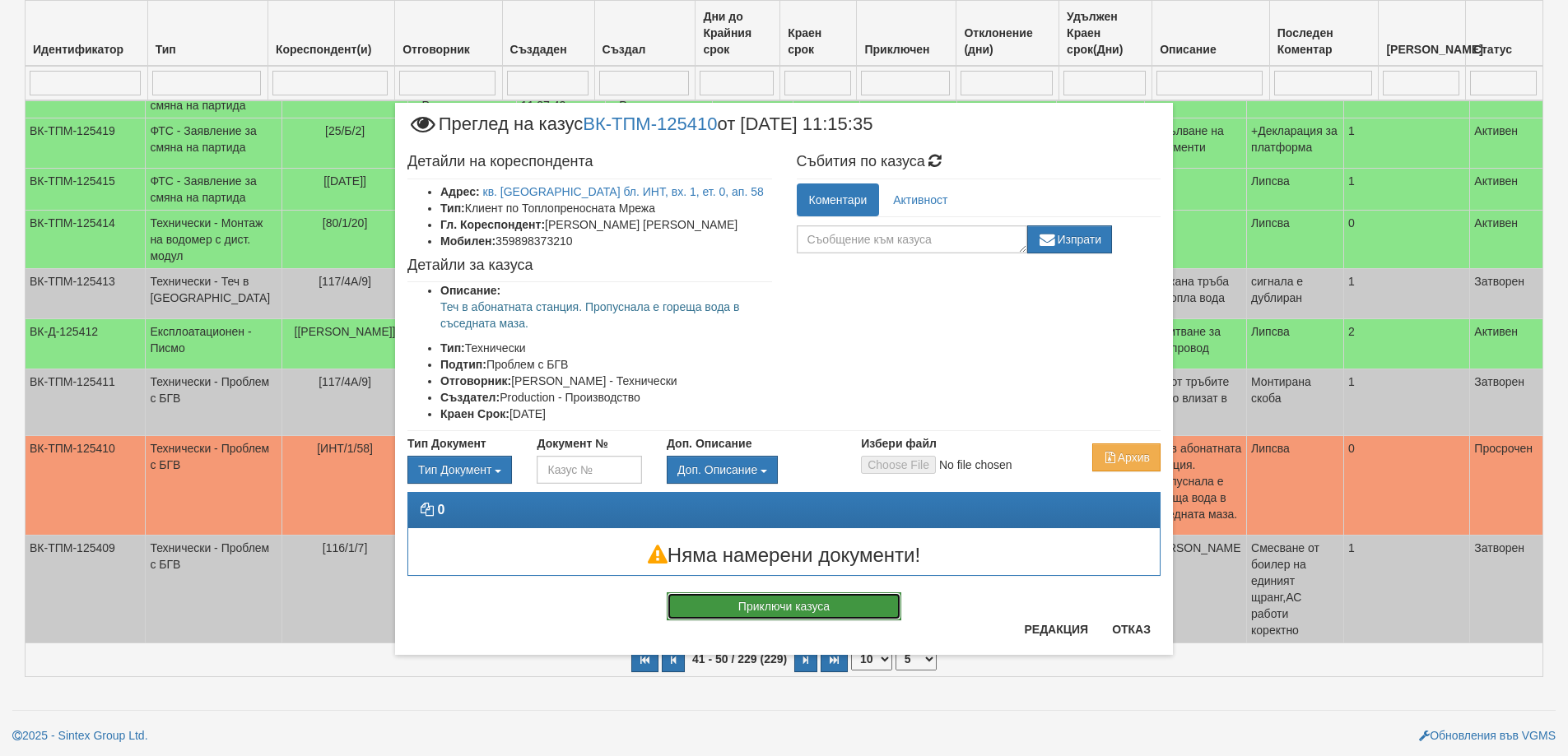
click at [756, 600] on button "Приключи казуса" at bounding box center [784, 606] width 235 height 28
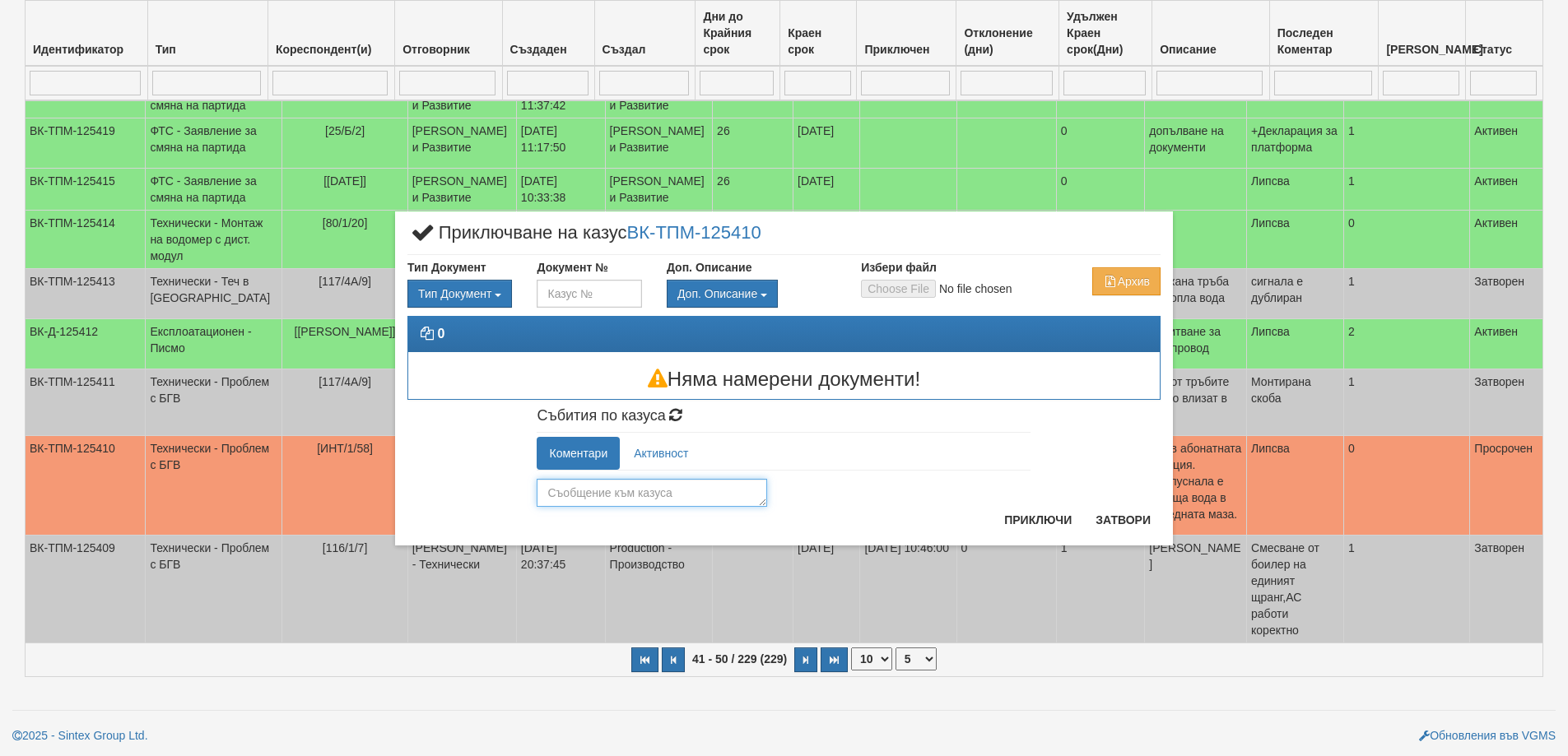
click at [673, 495] on textarea at bounding box center [652, 493] width 230 height 28
type textarea "Аварията отстранена"
click at [1015, 512] on button "Приключи" at bounding box center [1038, 521] width 88 height 27
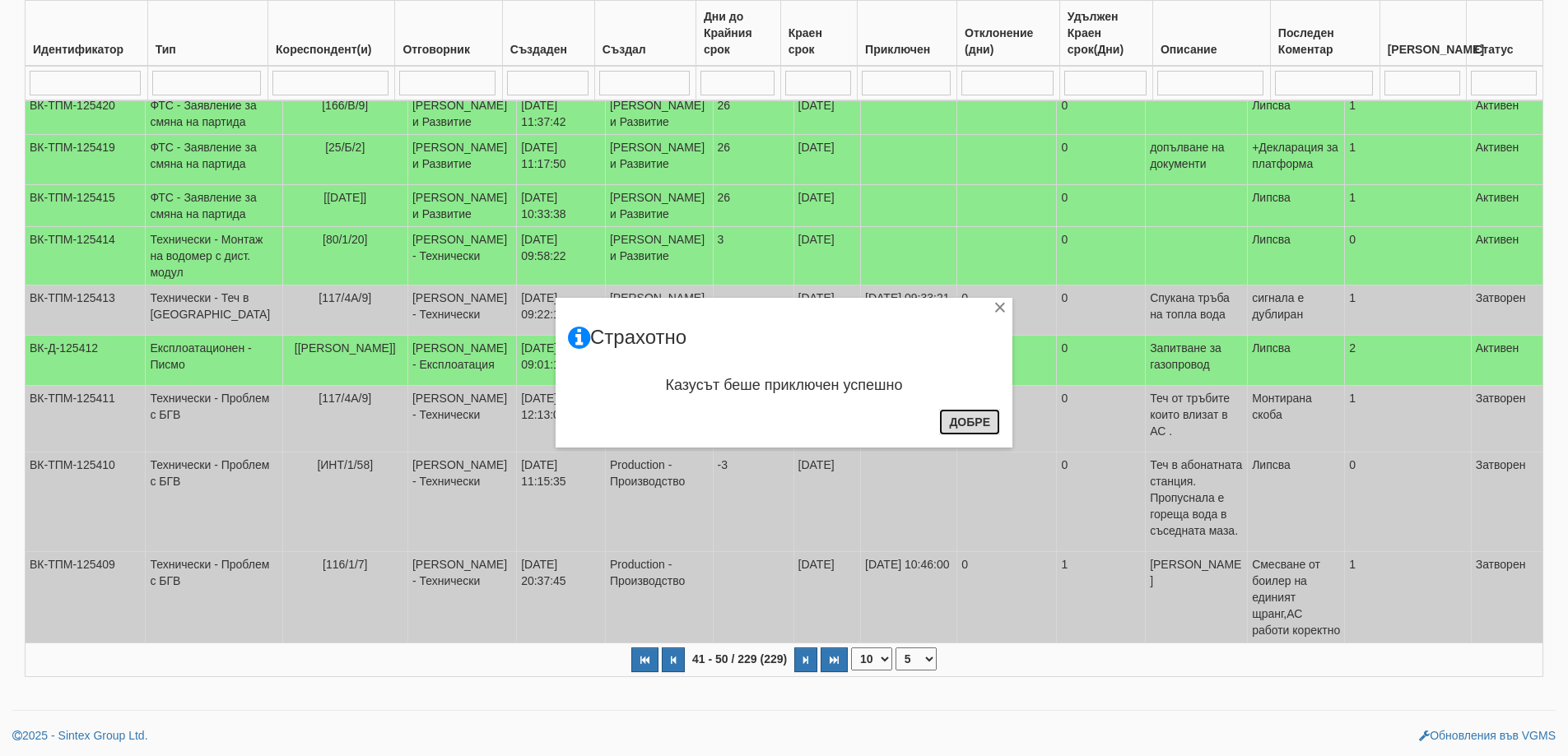
click at [977, 428] on button "Добре" at bounding box center [969, 422] width 61 height 27
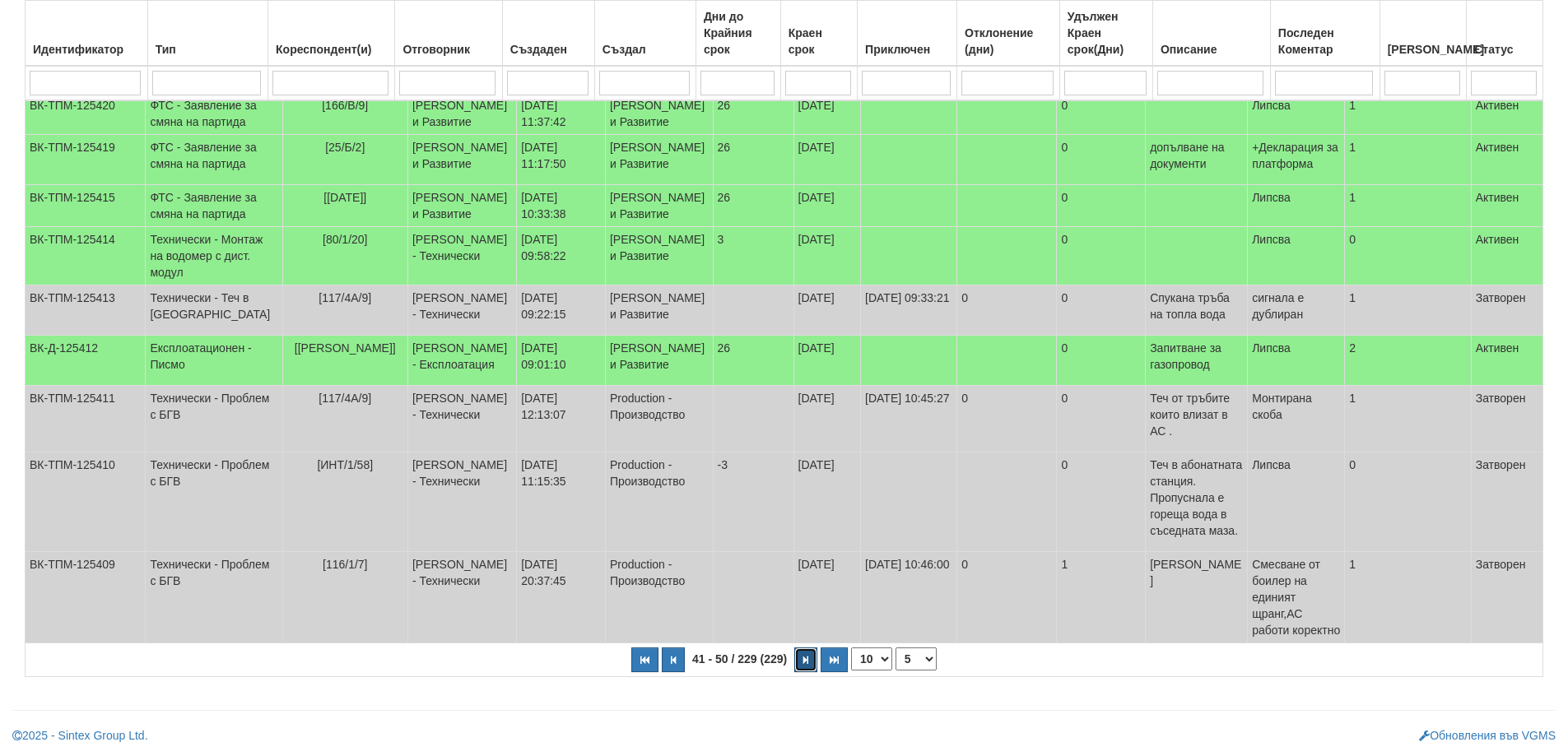
click at [801, 664] on button "button" at bounding box center [806, 660] width 23 height 25
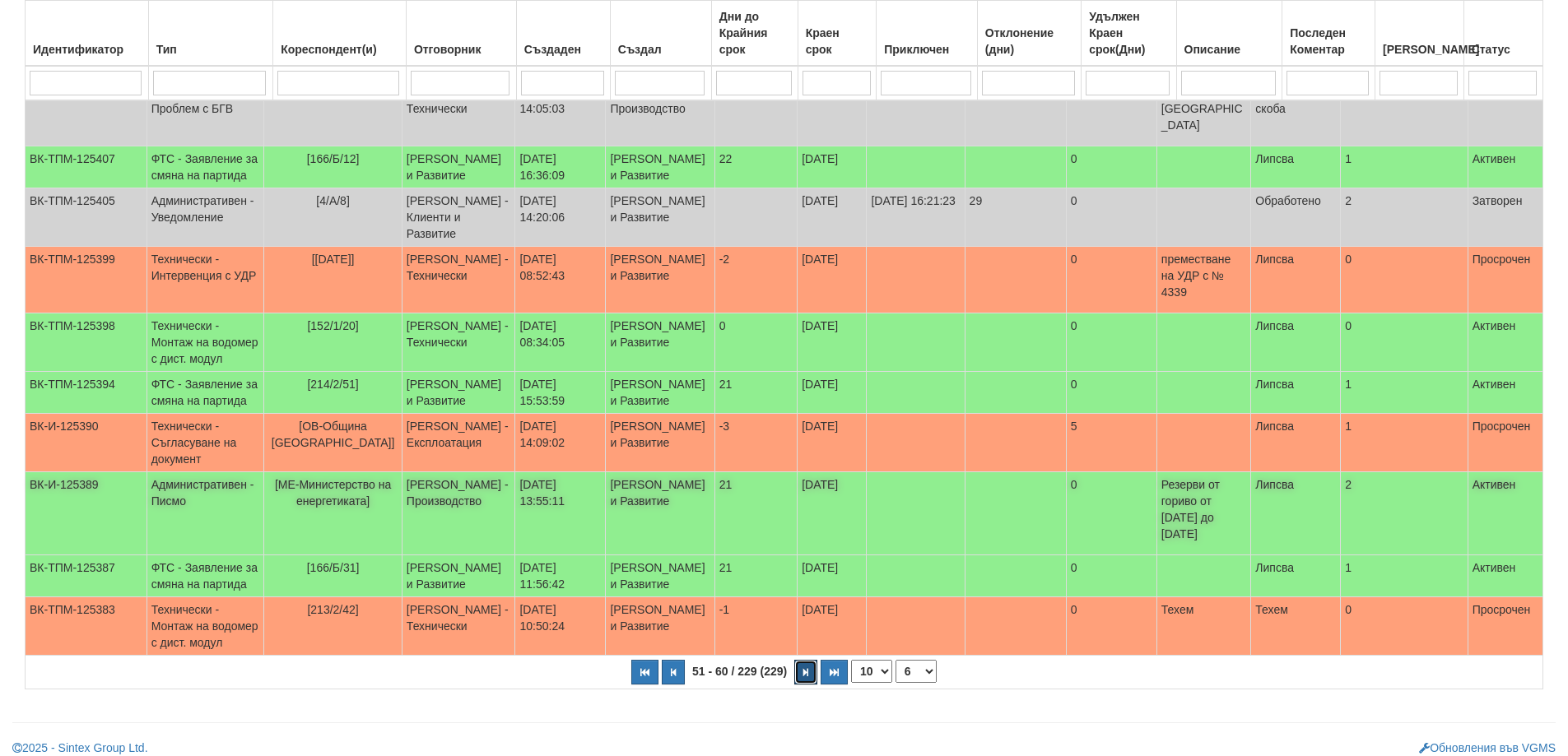
scroll to position [275, 0]
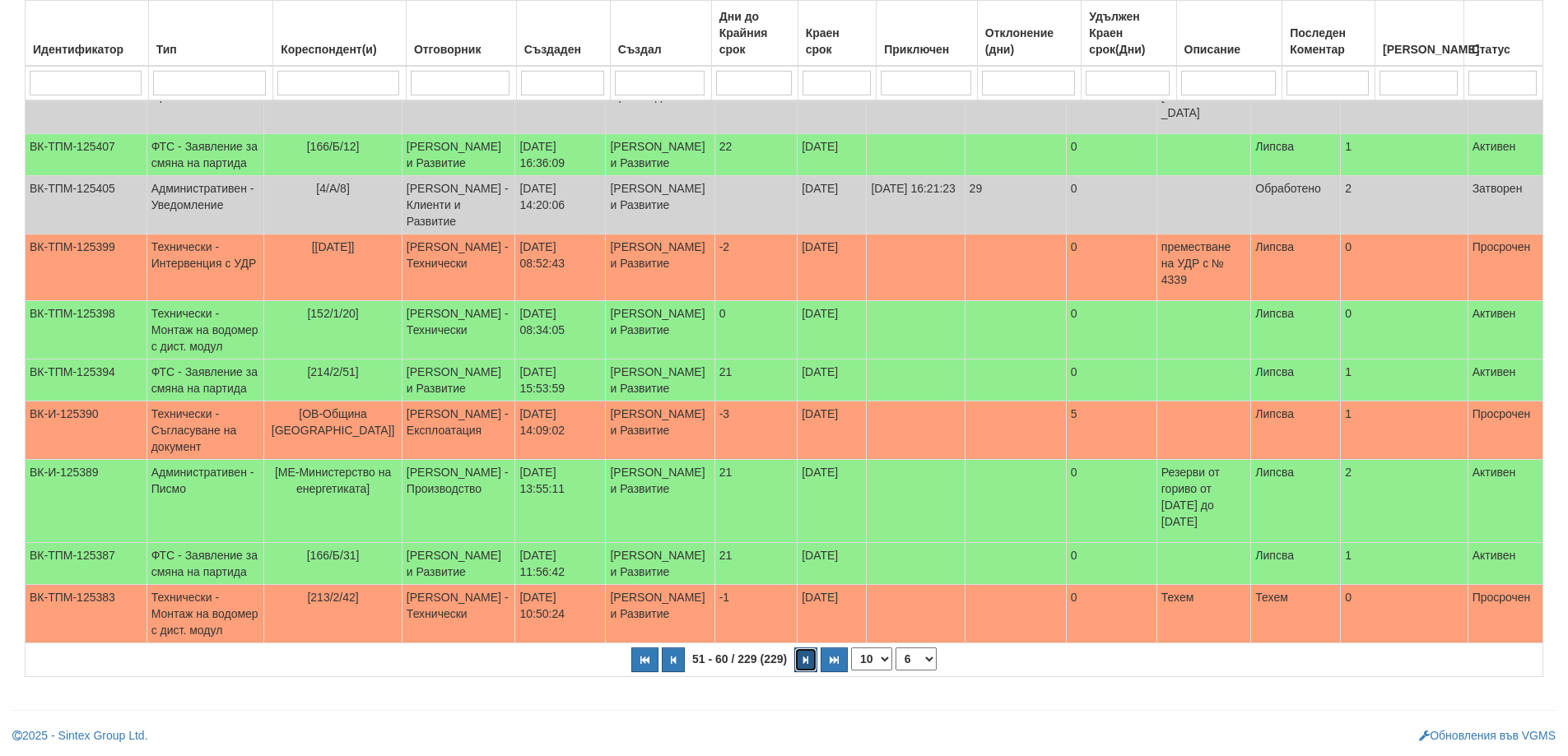
click at [804, 661] on icon "button" at bounding box center [806, 660] width 5 height 9
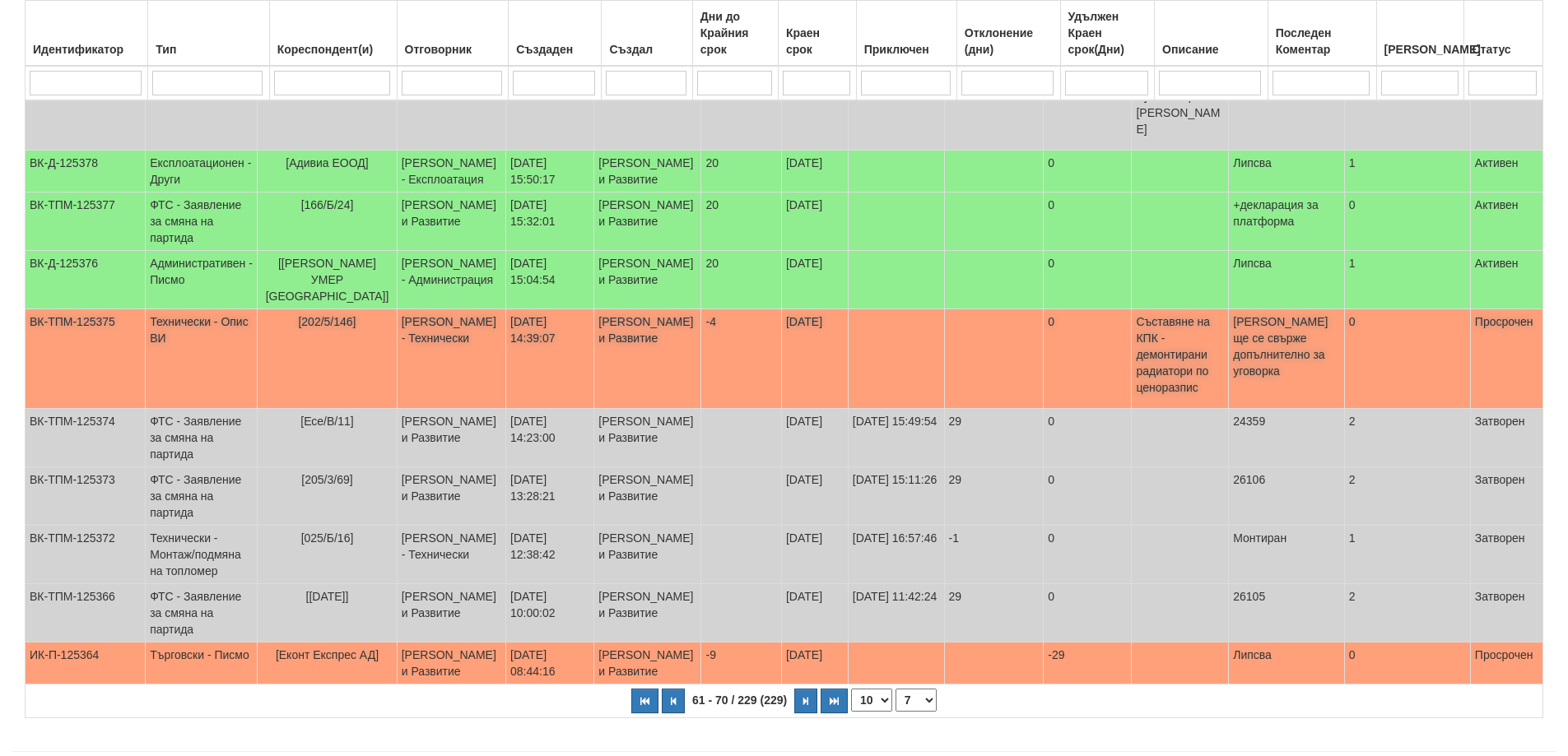
click at [322, 328] on span "[202/5/146]" at bounding box center [327, 321] width 58 height 13
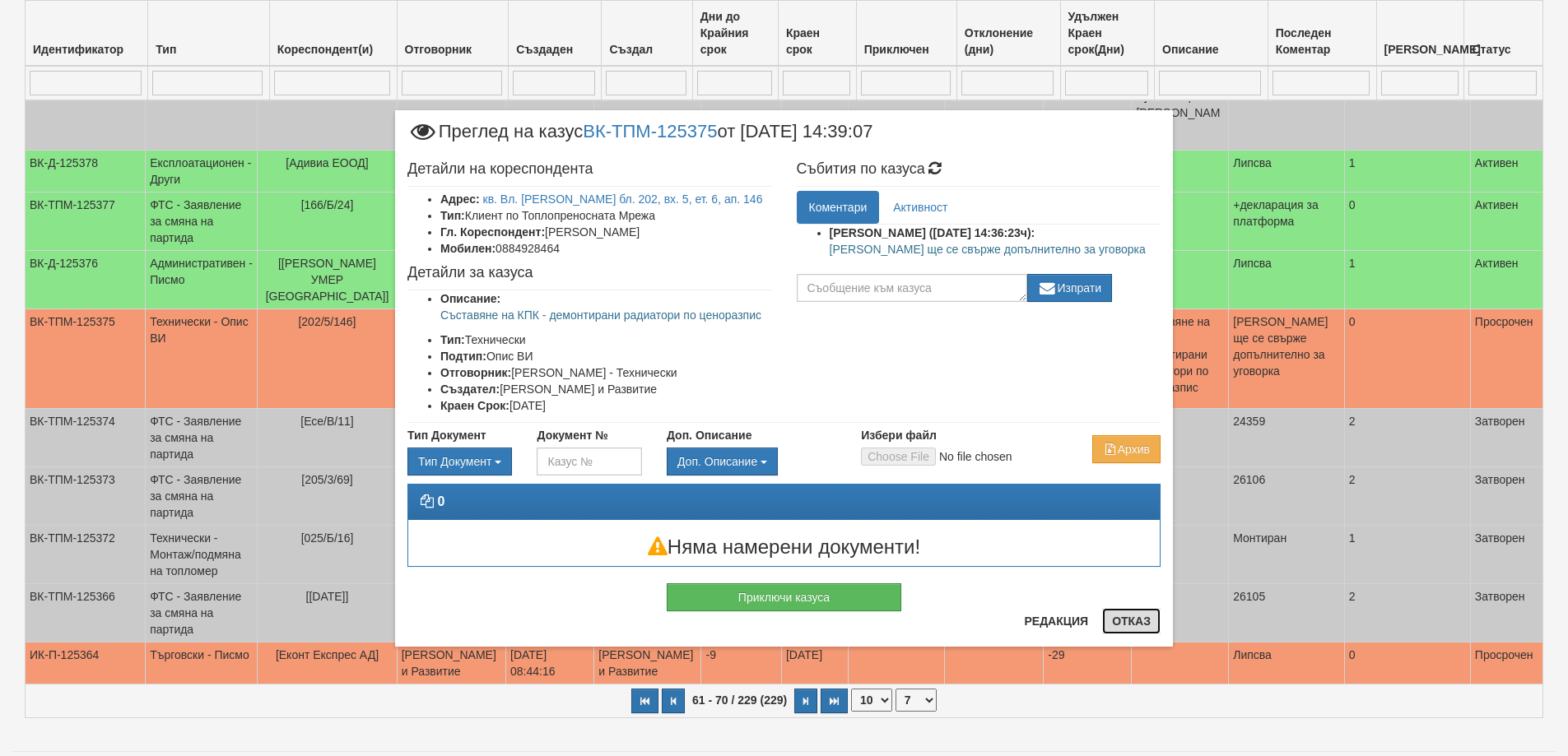
click at [1118, 619] on button "Отказ" at bounding box center [1132, 621] width 58 height 27
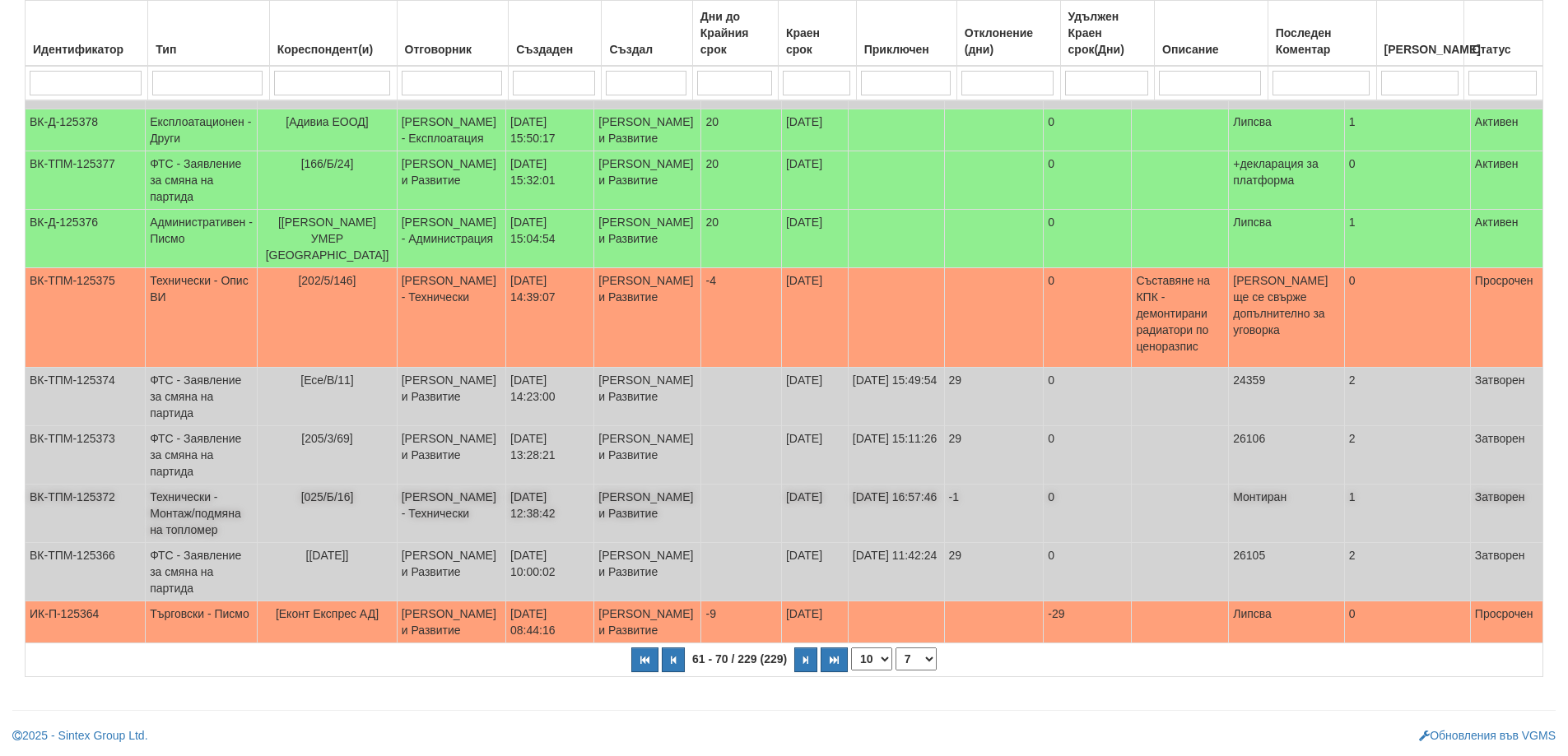
scroll to position [440, 0]
click at [804, 655] on button "button" at bounding box center [806, 660] width 23 height 25
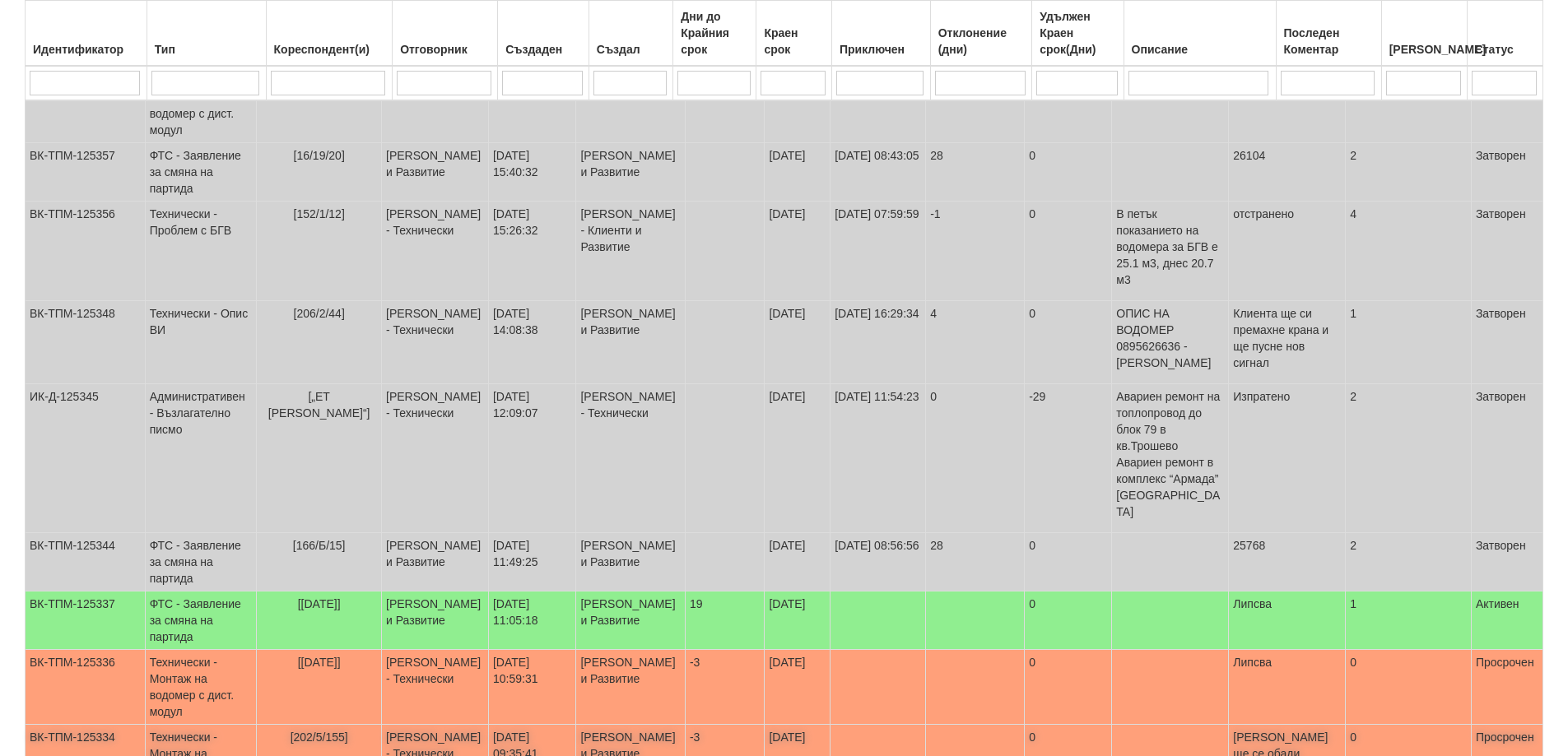
scroll to position [514, 0]
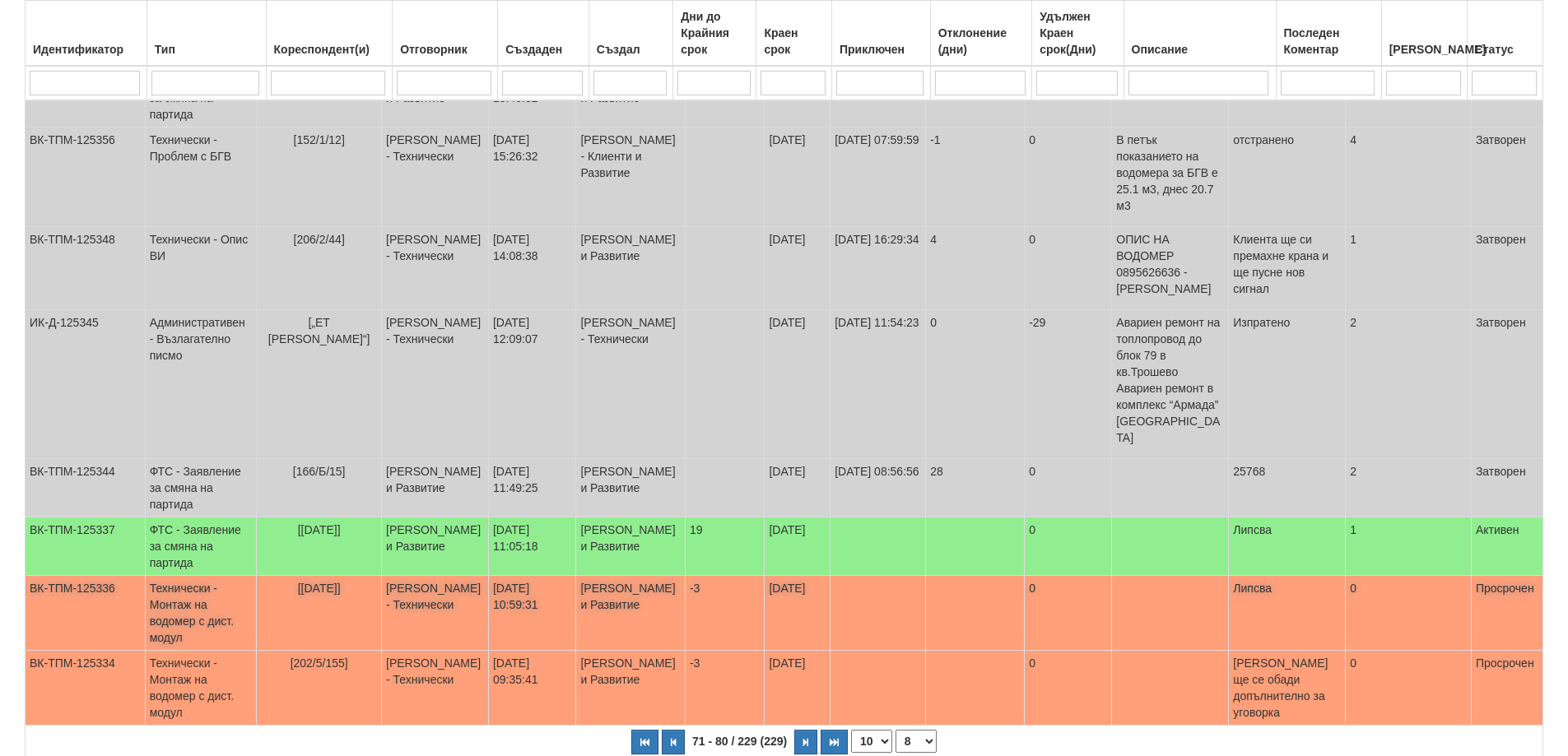
click at [329, 582] on span "[[DATE]]" at bounding box center [320, 588] width 42 height 13
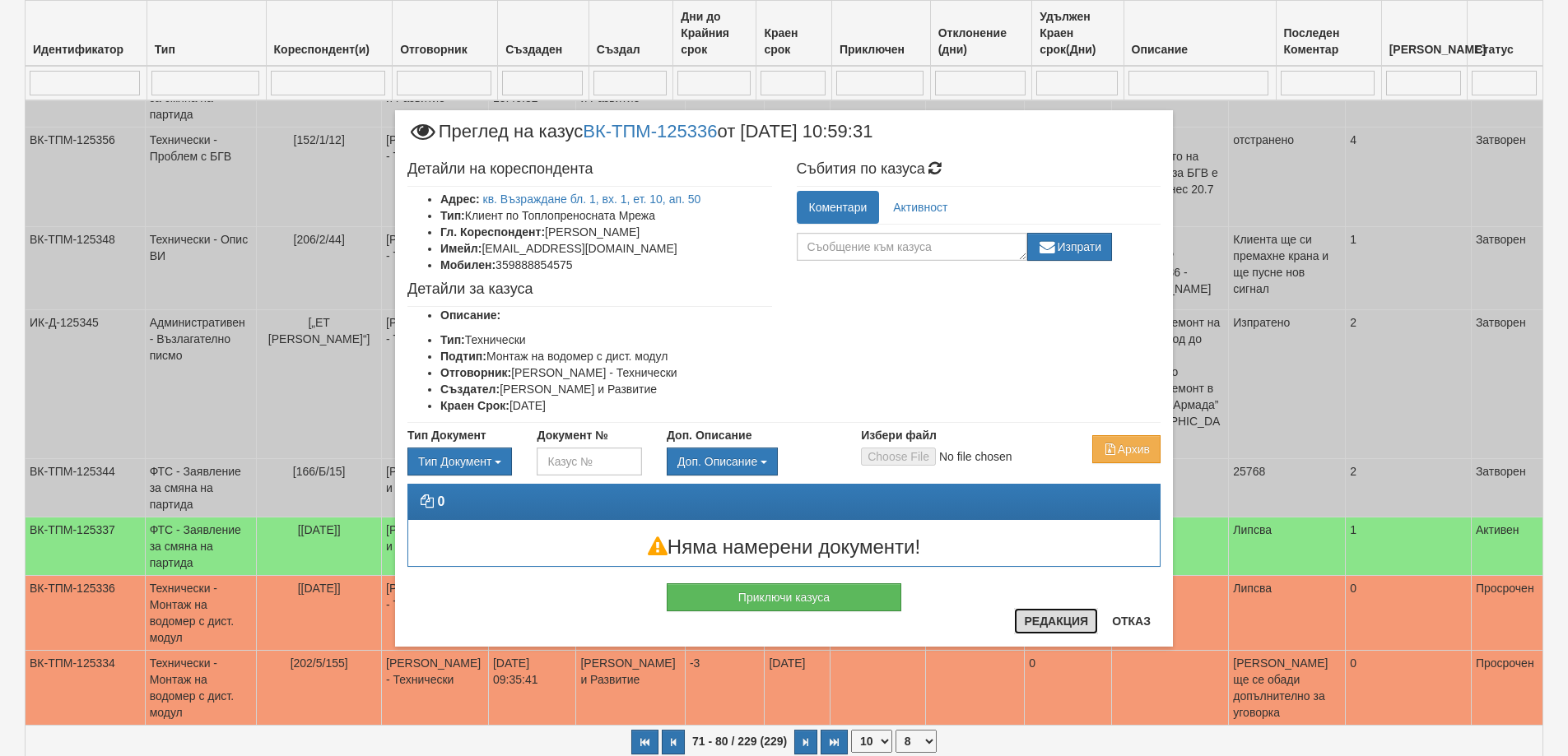
click at [1070, 628] on button "Редакция" at bounding box center [1055, 621] width 84 height 27
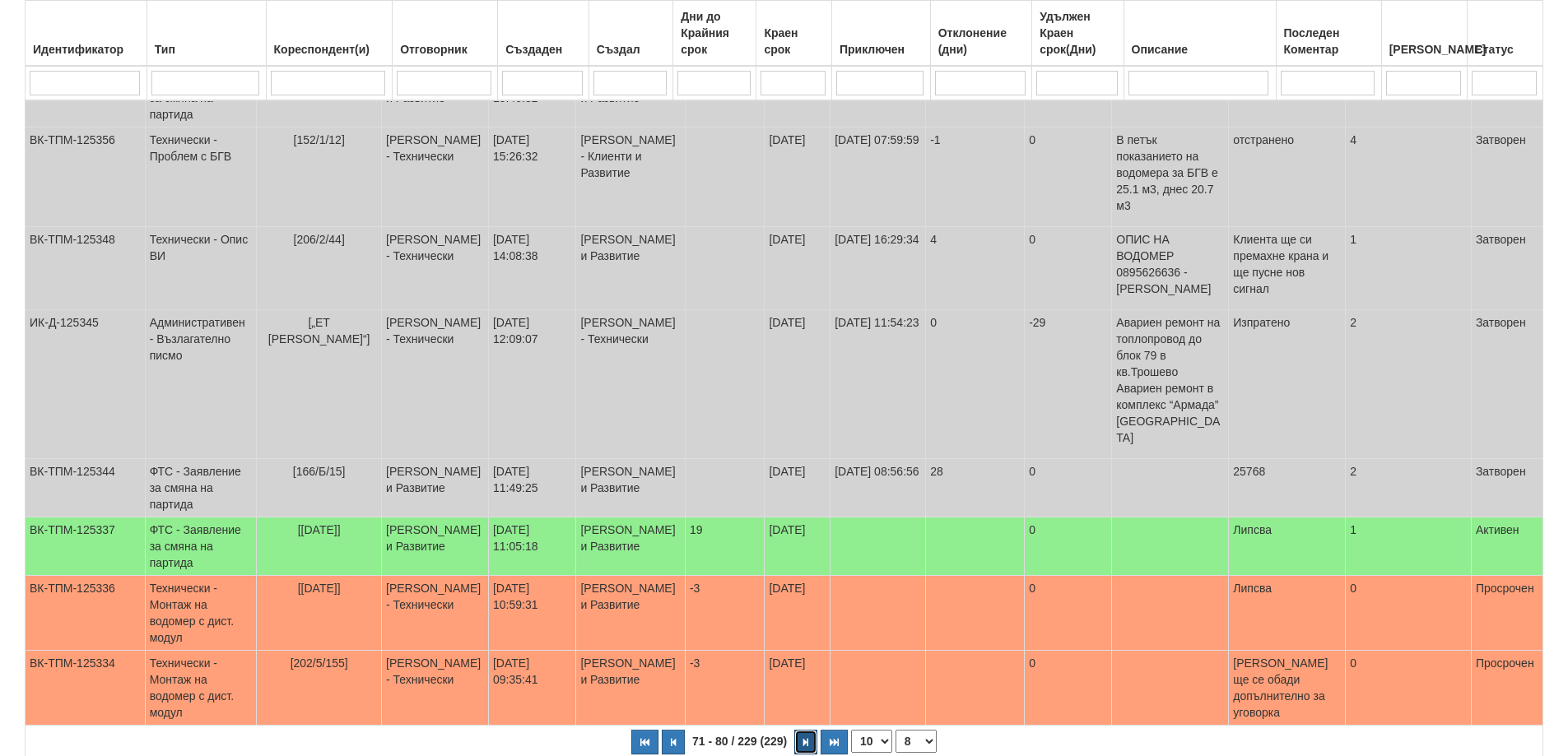
click at [808, 730] on button "button" at bounding box center [806, 743] width 23 height 25
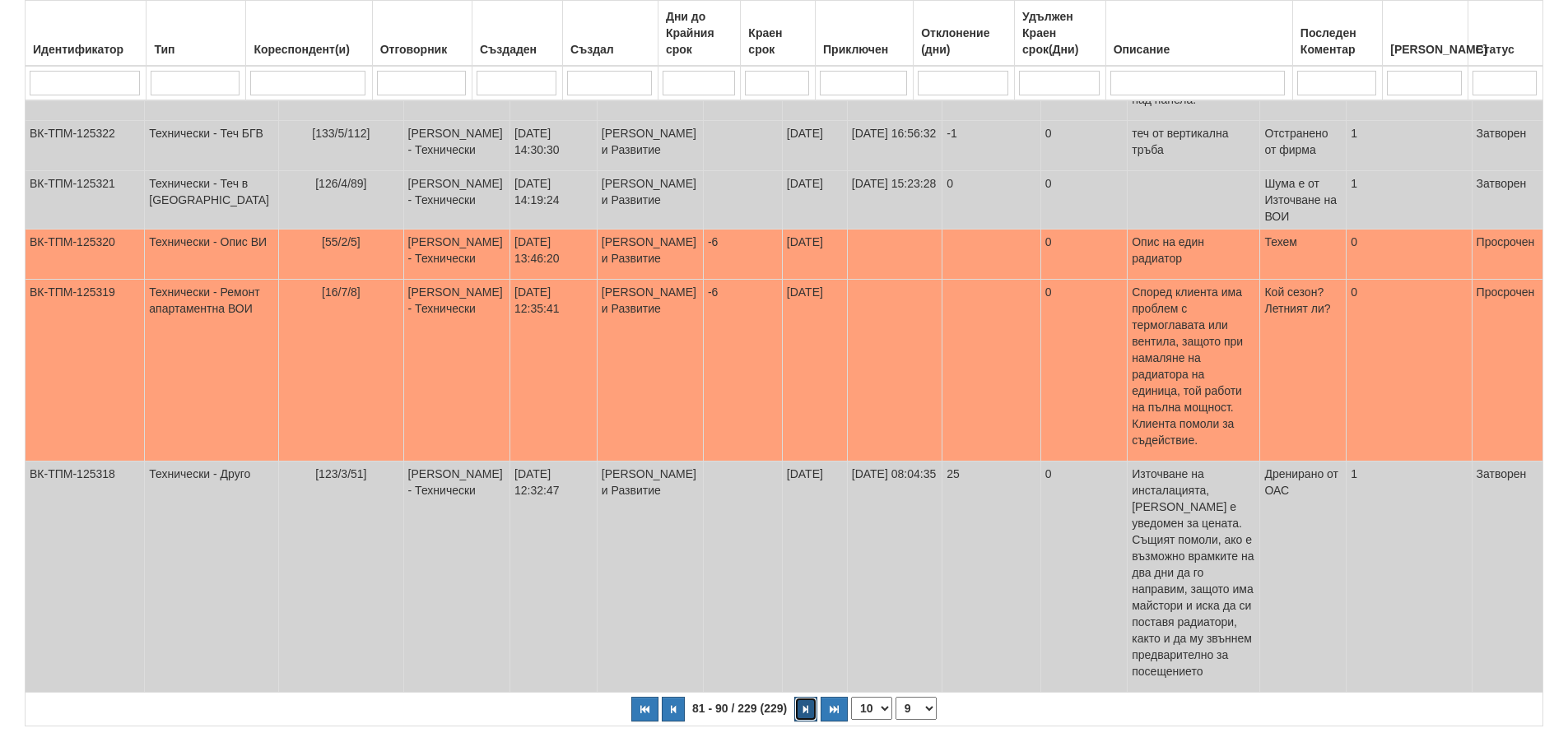
click at [808, 706] on icon "button" at bounding box center [806, 710] width 5 height 9
select select "10"
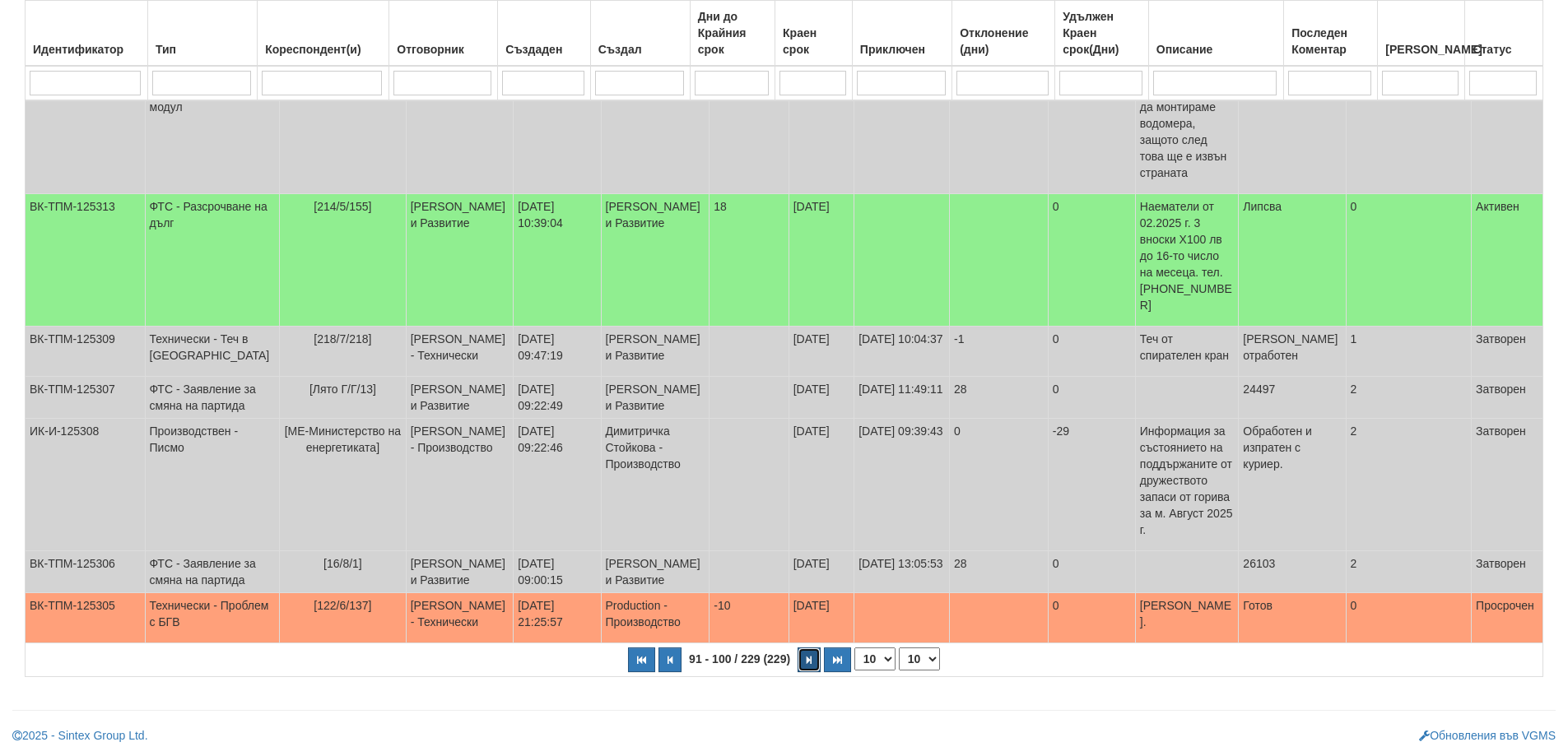
scroll to position [474, 0]
click at [333, 613] on span "[122/6/137]" at bounding box center [342, 606] width 58 height 13
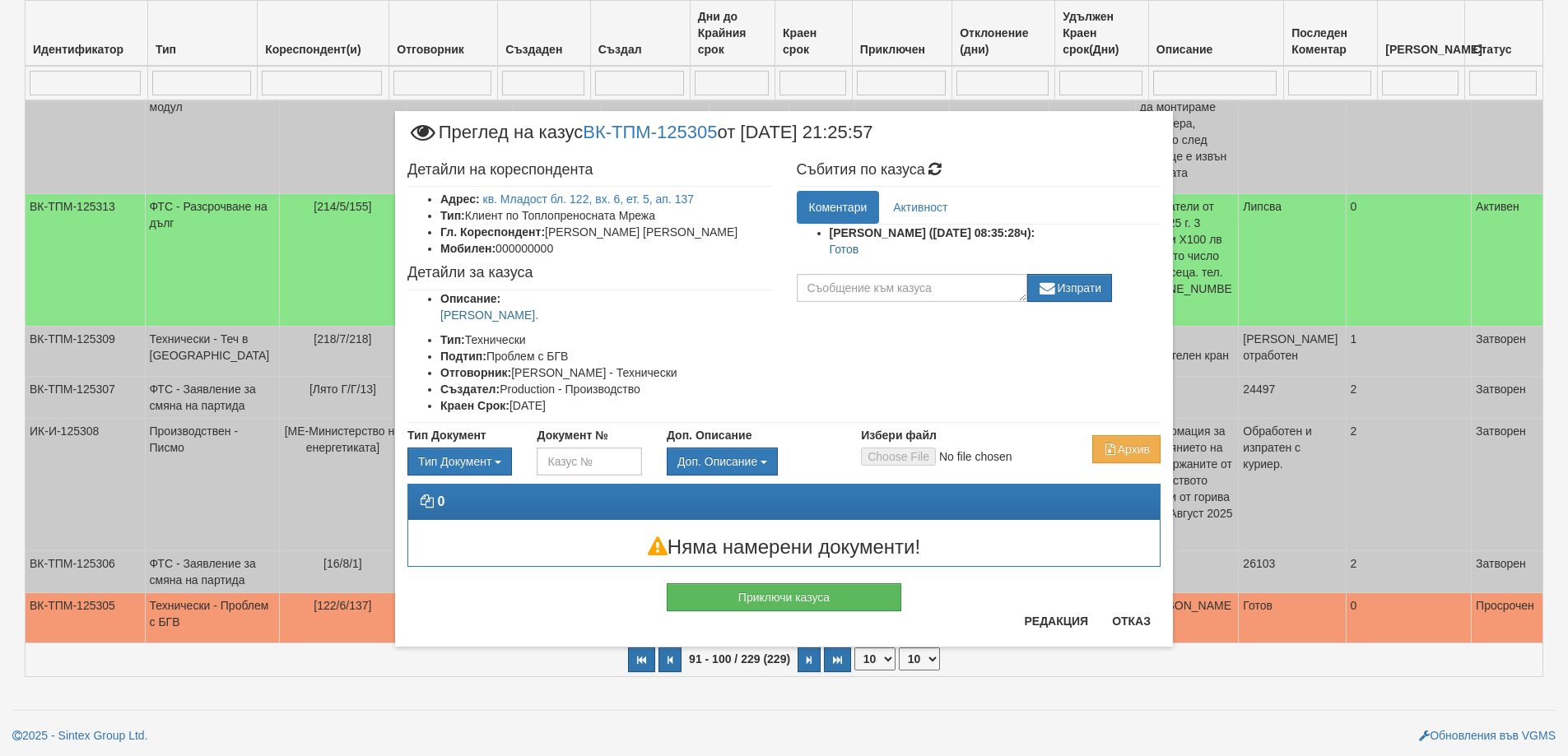
click at [842, 251] on p "Готов" at bounding box center [995, 249] width 332 height 17
copy p "Готов"
click at [796, 595] on button "Приключи казуса" at bounding box center [784, 598] width 235 height 28
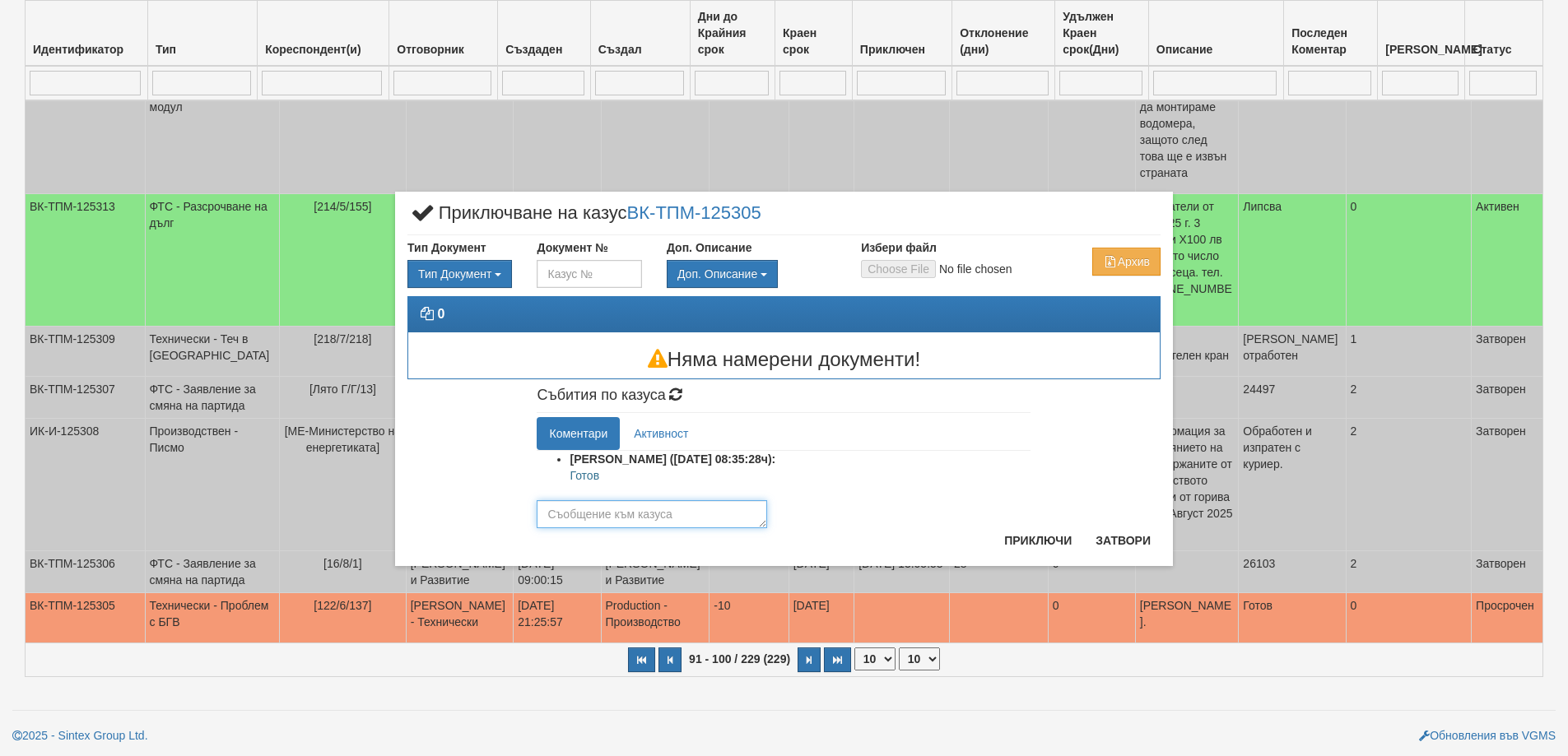
click at [669, 510] on textarea at bounding box center [652, 514] width 230 height 28
paste textarea "Готов"
type textarea "Готов"
click at [1031, 540] on button "Приключи" at bounding box center [1038, 541] width 88 height 27
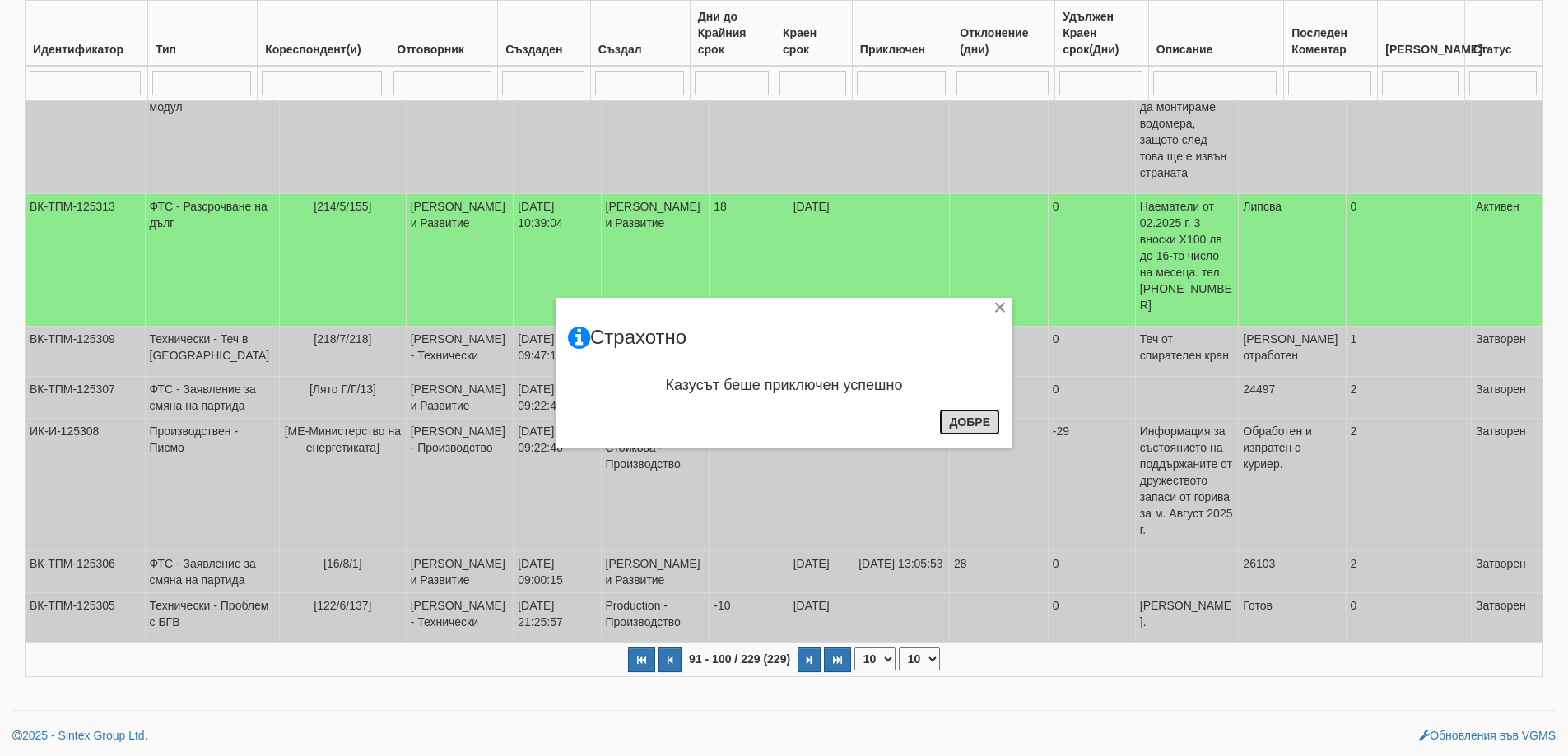
click at [966, 419] on button "Добре" at bounding box center [969, 422] width 61 height 27
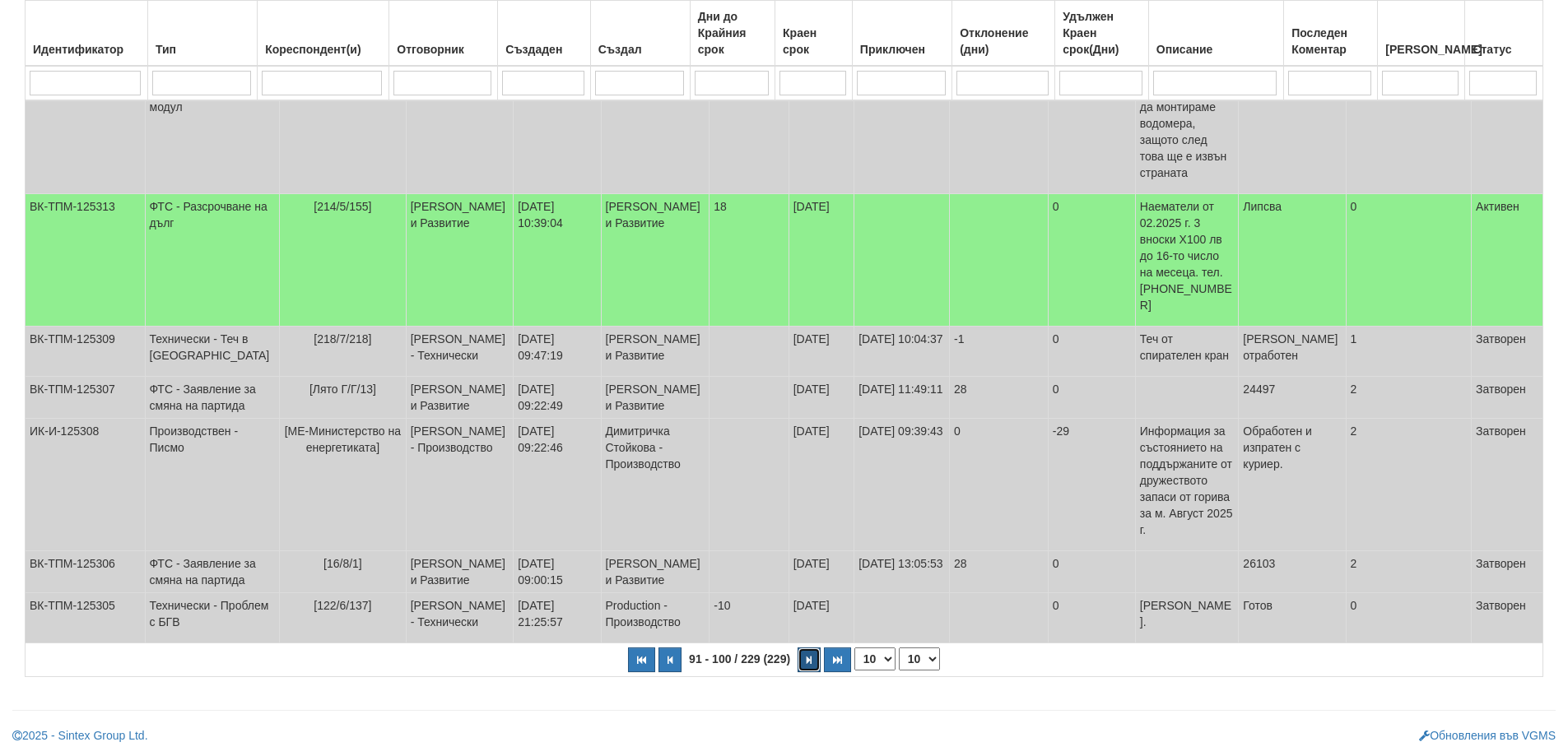
click at [814, 661] on button "button" at bounding box center [809, 660] width 23 height 25
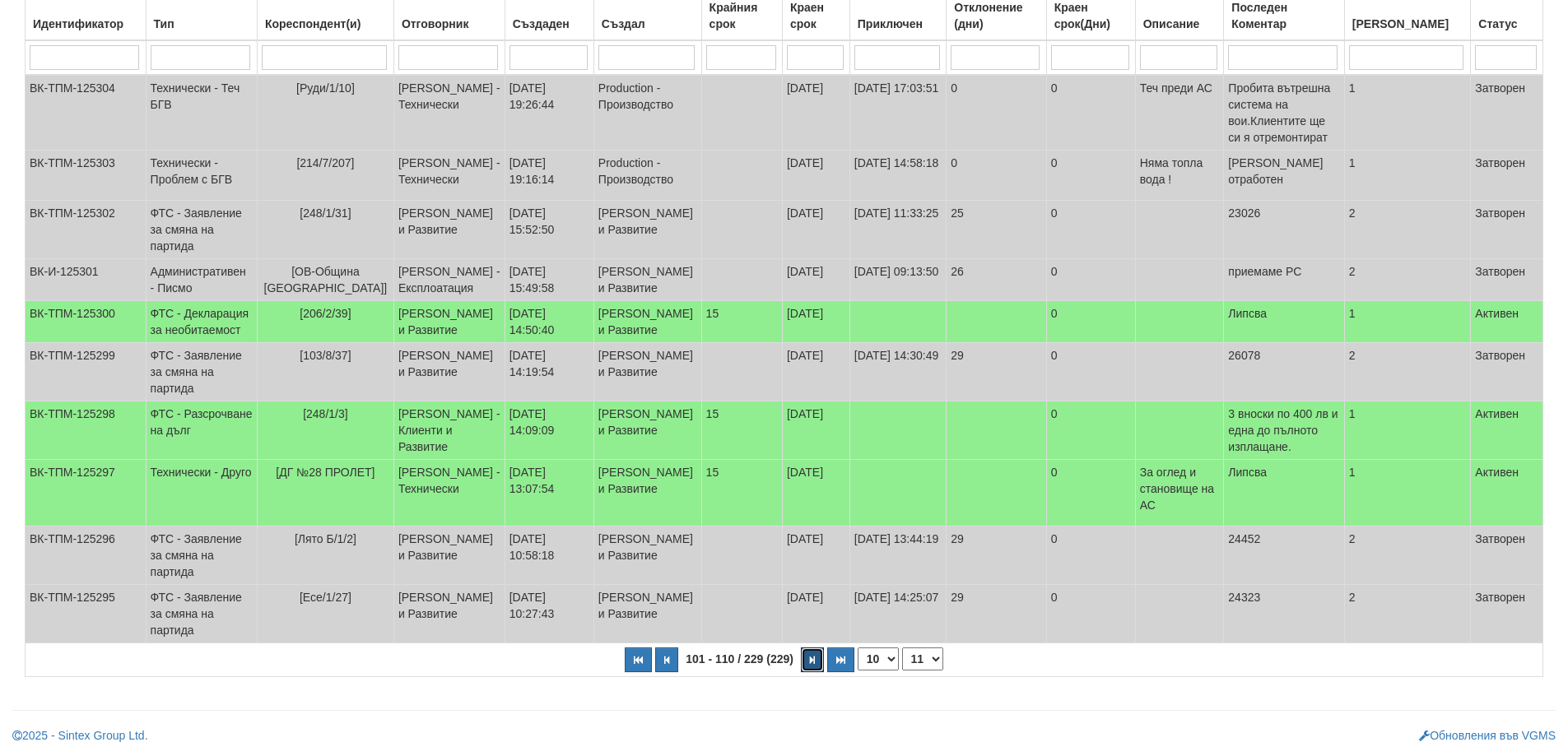
scroll to position [407, 0]
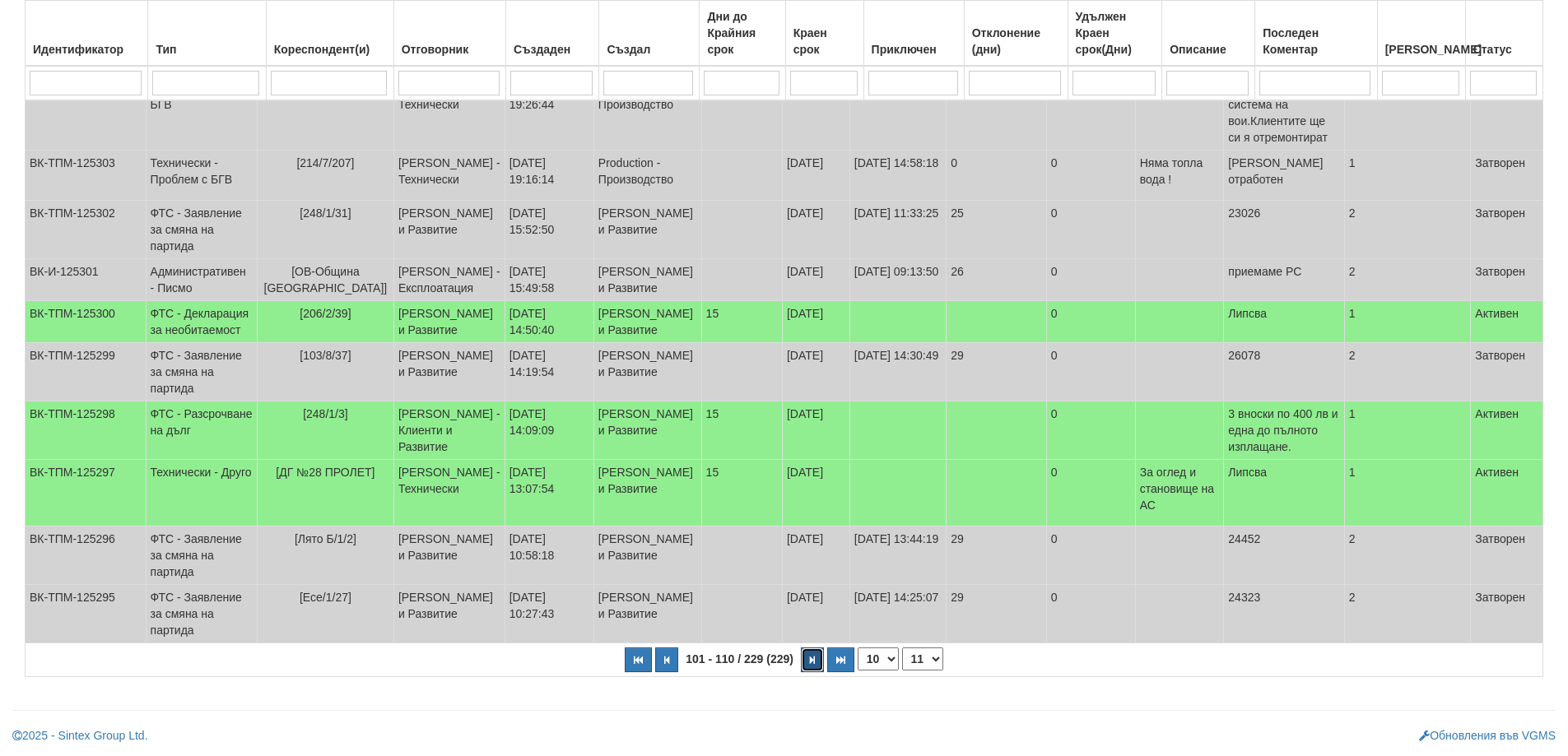
click at [801, 662] on button "button" at bounding box center [813, 660] width 23 height 25
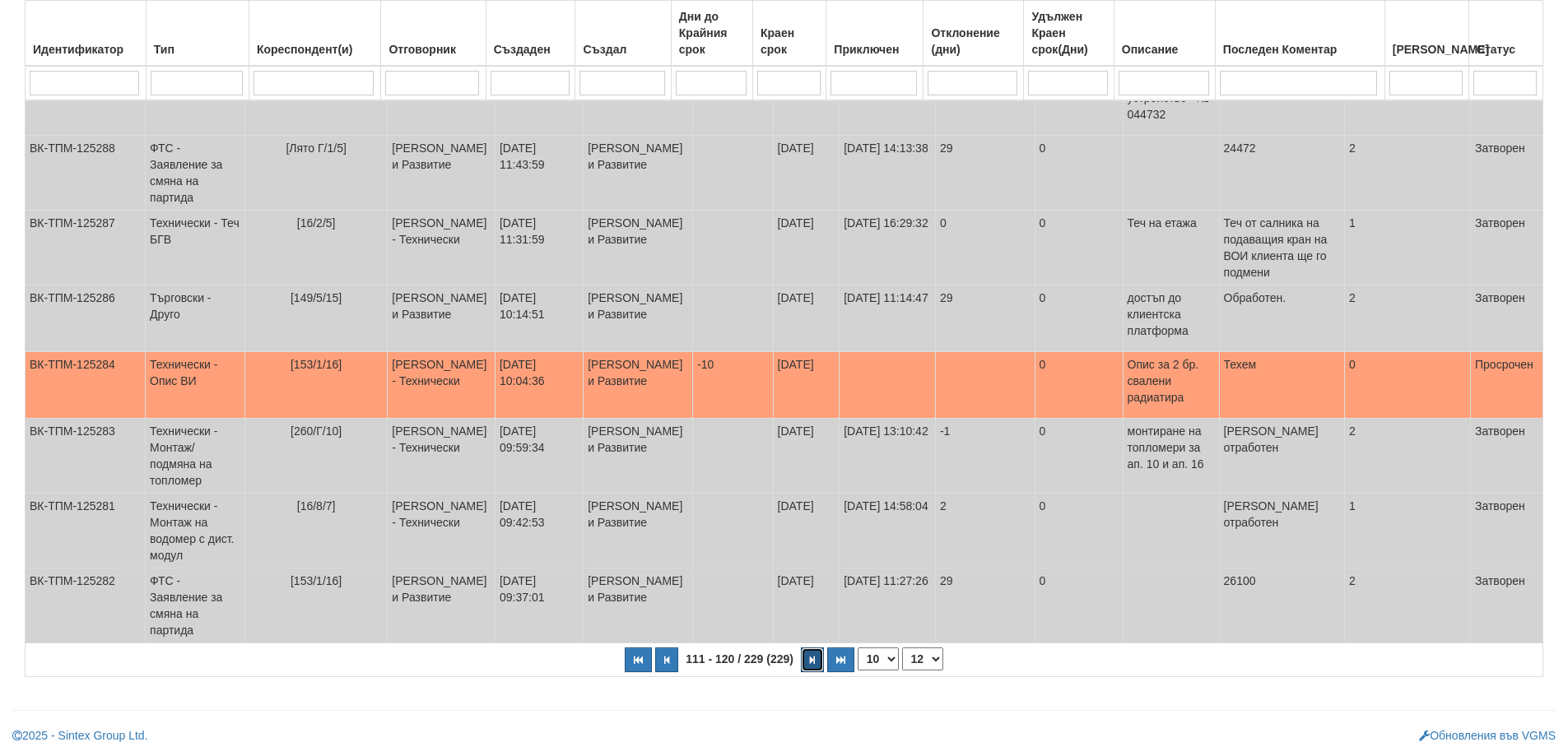
click at [802, 673] on button "button" at bounding box center [813, 660] width 23 height 25
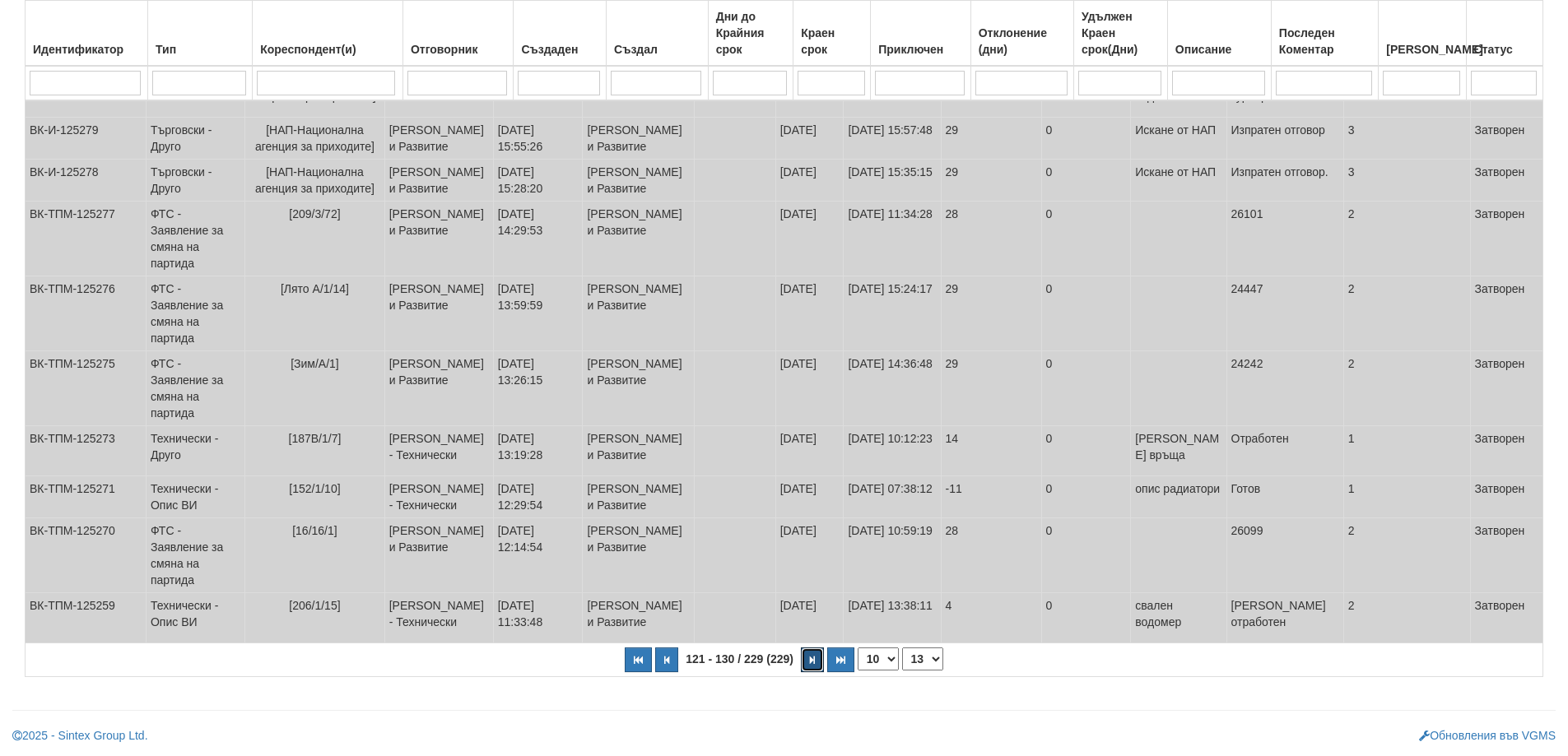
scroll to position [325, 0]
click at [804, 652] on button "button" at bounding box center [813, 660] width 23 height 25
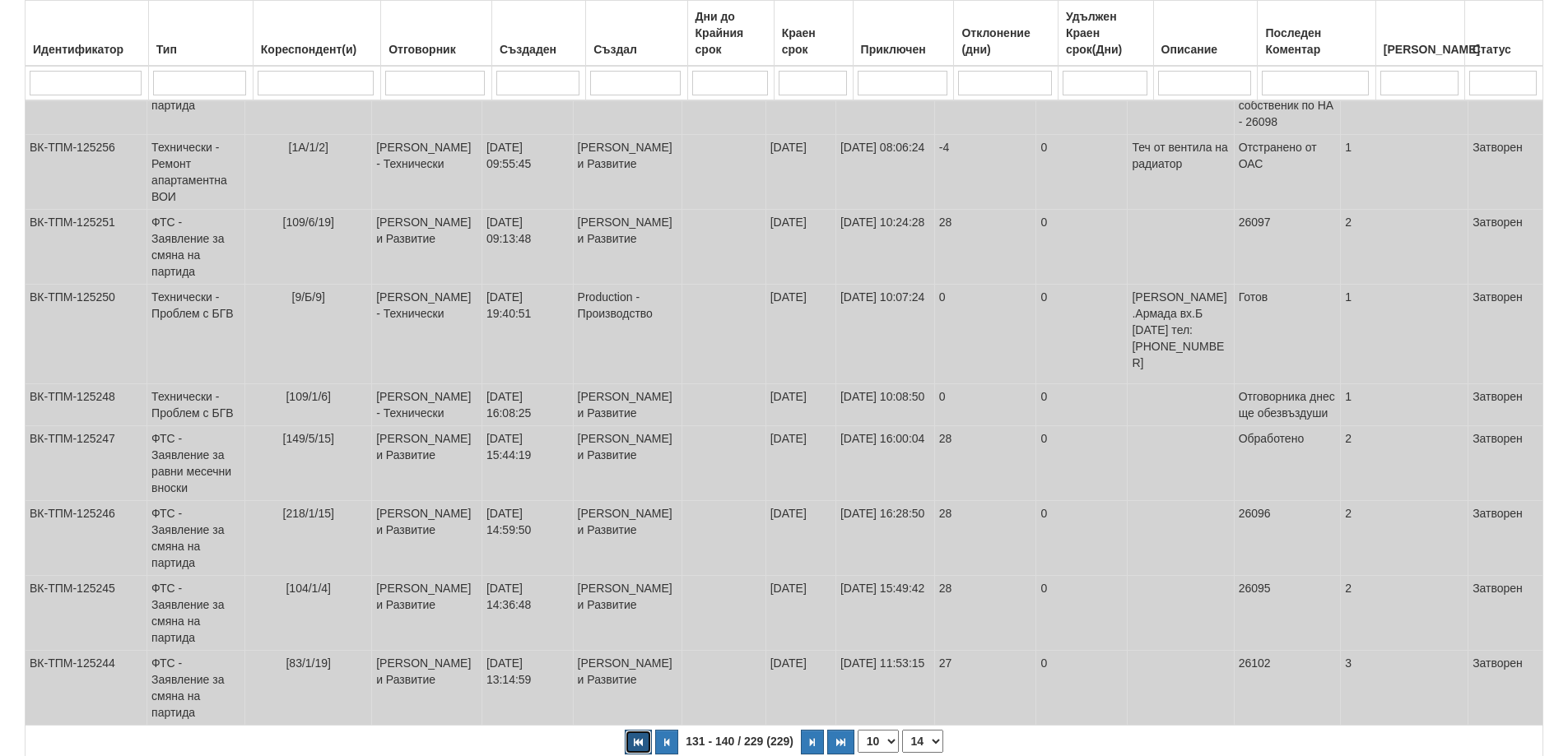
click at [638, 730] on button "button" at bounding box center [638, 743] width 27 height 25
select select "1"
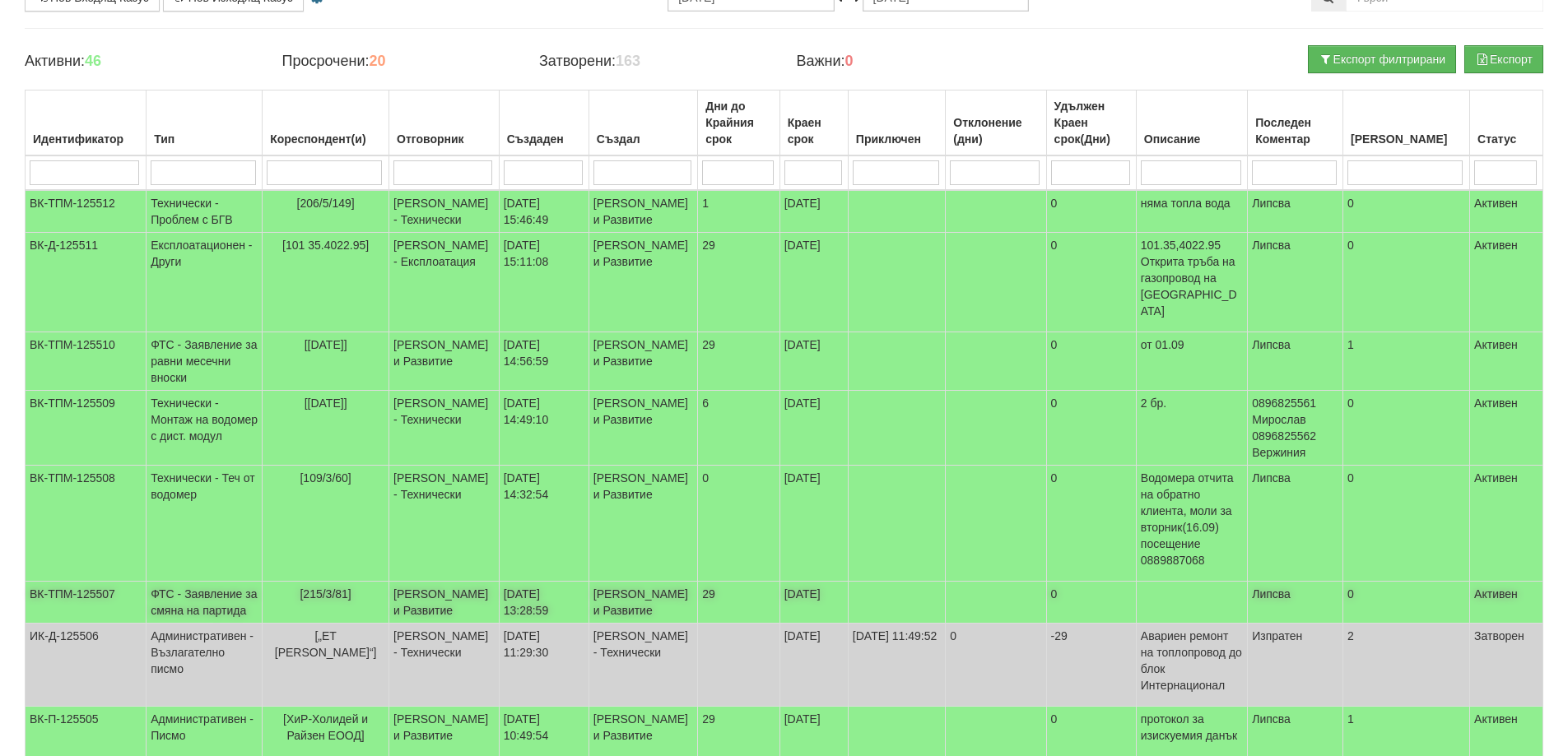
scroll to position [0, 0]
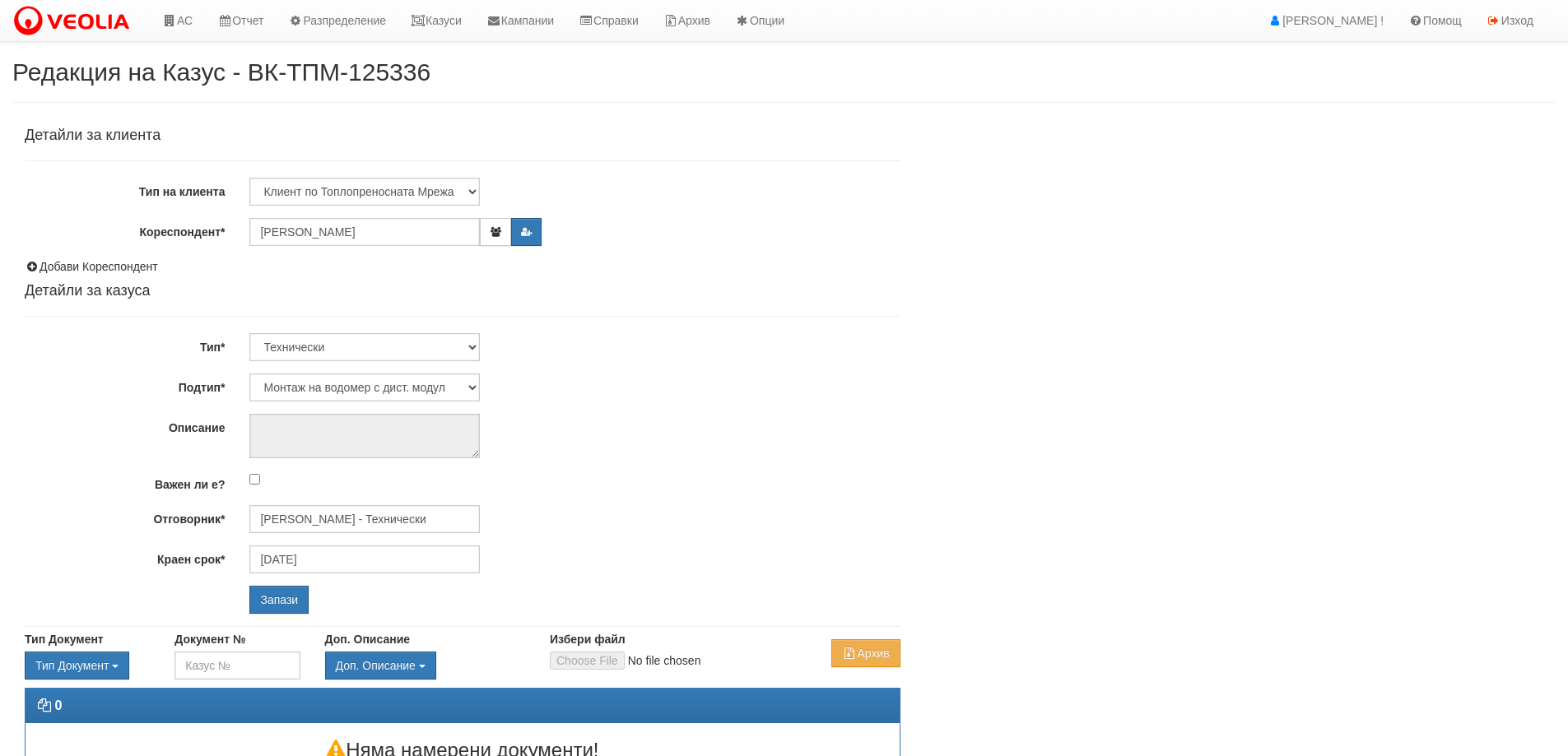
select select "Монтаж на водомер с дист. модул"
click at [359, 544] on div "[PERSON_NAME] - Технически" at bounding box center [720, 544] width 938 height 20
type input "[PERSON_NAME] - Технически"
click at [277, 590] on input "Запази" at bounding box center [279, 600] width 59 height 28
